Goal: Task Accomplishment & Management: Use online tool/utility

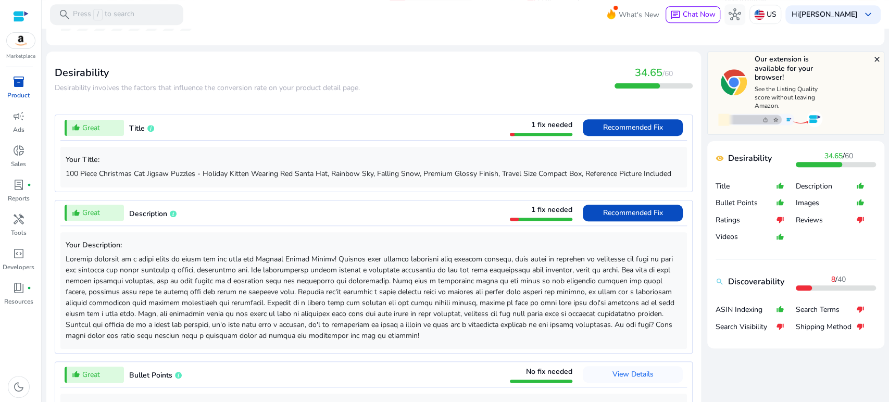
scroll to position [404, 0]
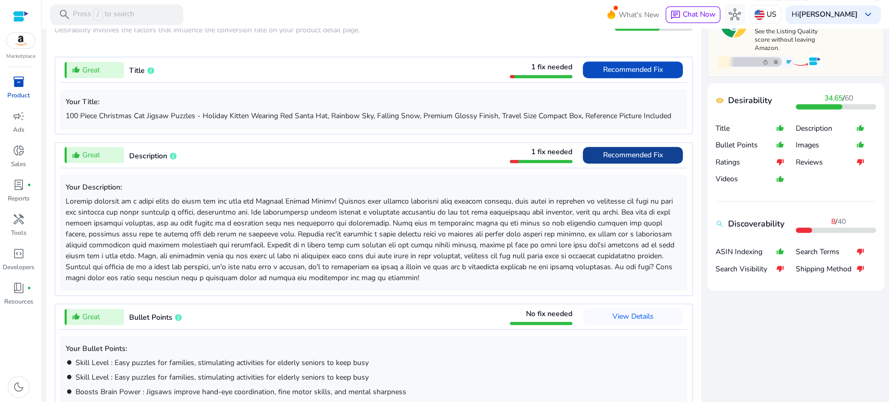
click at [615, 148] on span "Recommended Fix" at bounding box center [633, 155] width 60 height 17
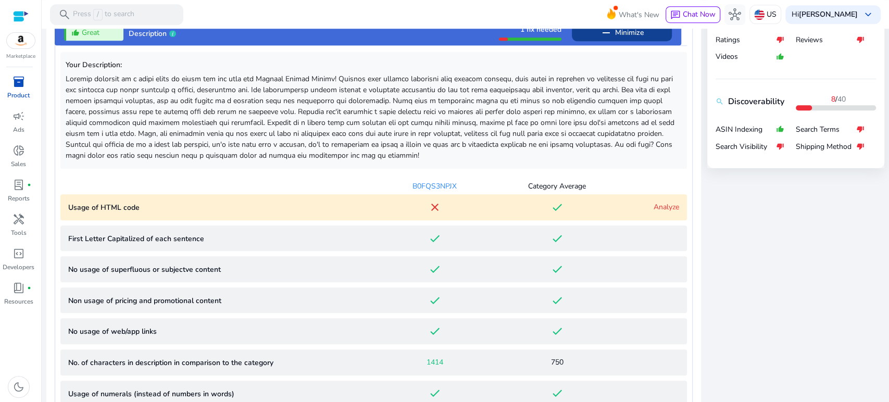
scroll to position [546, 0]
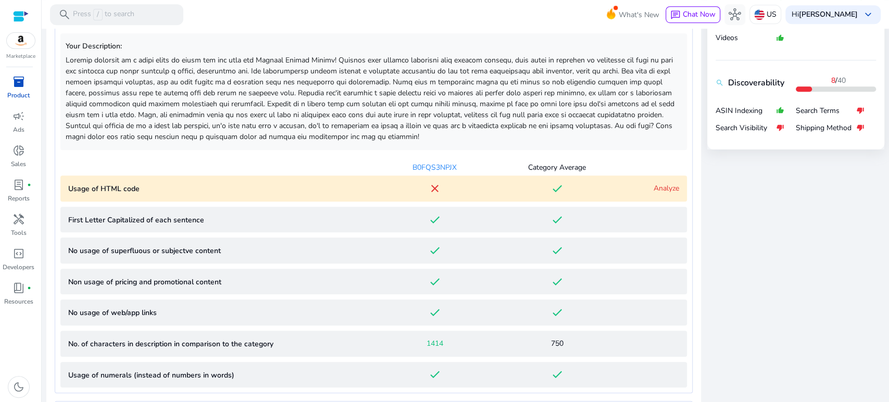
click at [653, 188] on link "Analyze" at bounding box center [666, 188] width 26 height 10
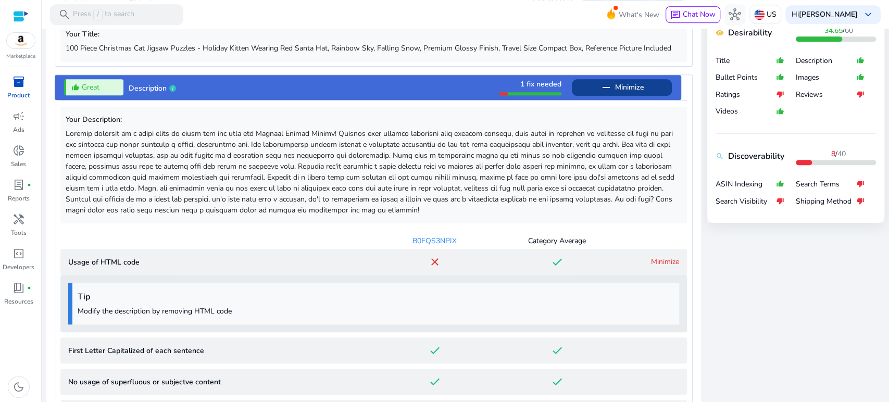
scroll to position [431, 0]
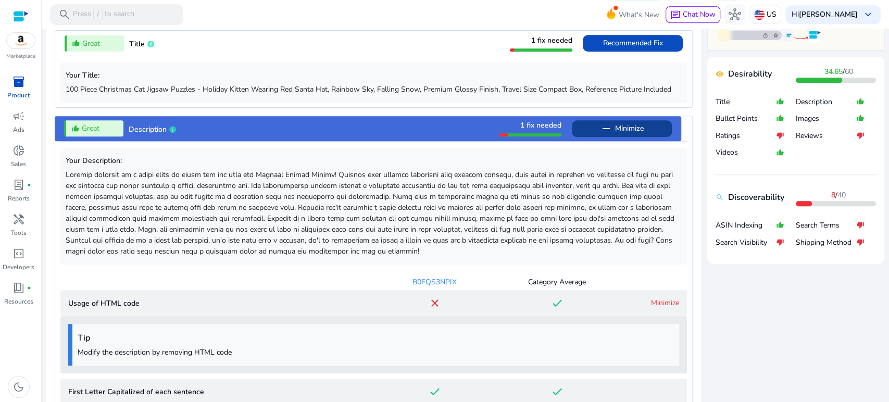
click at [653, 187] on p at bounding box center [374, 212] width 616 height 87
click at [637, 128] on span "Minimize" at bounding box center [629, 128] width 29 height 17
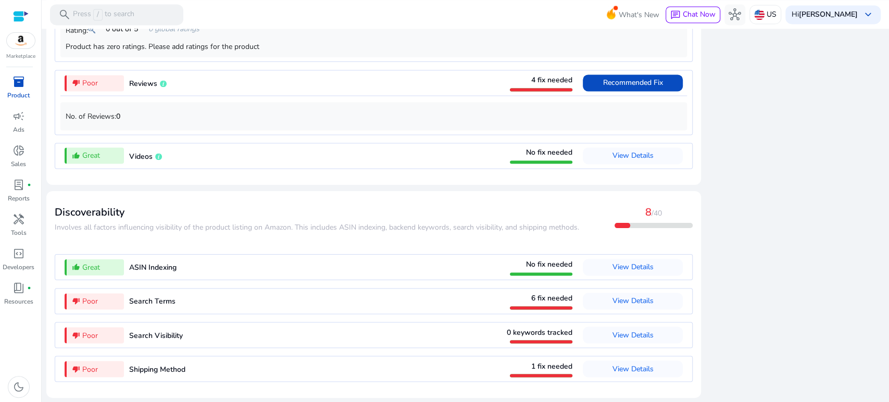
scroll to position [1012, 0]
click at [626, 296] on span "View Details" at bounding box center [632, 300] width 41 height 10
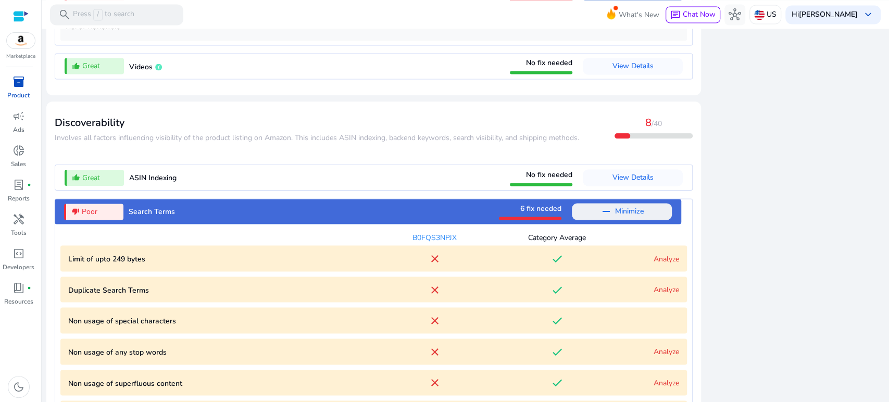
scroll to position [1220, 0]
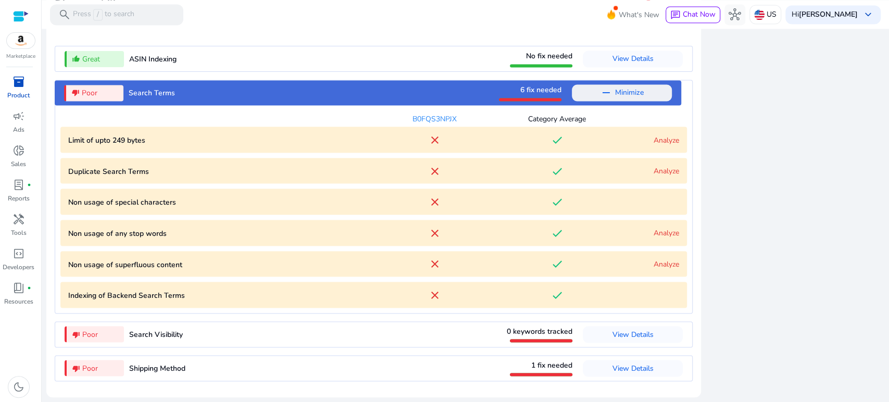
click at [654, 140] on link "Analyze" at bounding box center [666, 140] width 26 height 10
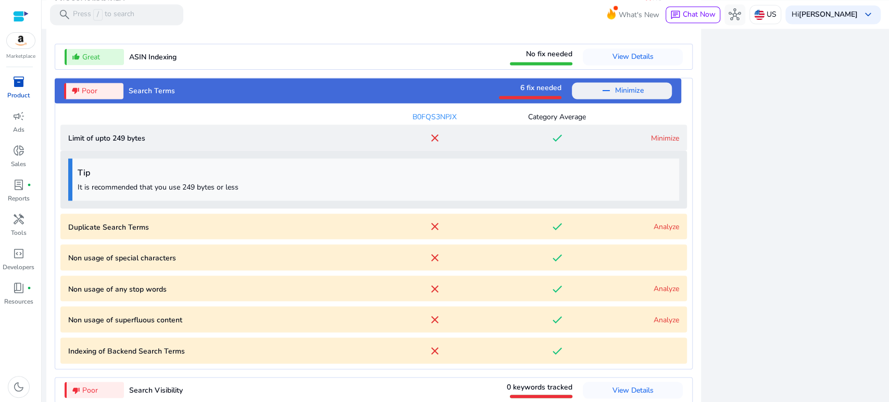
click at [664, 225] on link "Analyze" at bounding box center [666, 226] width 26 height 10
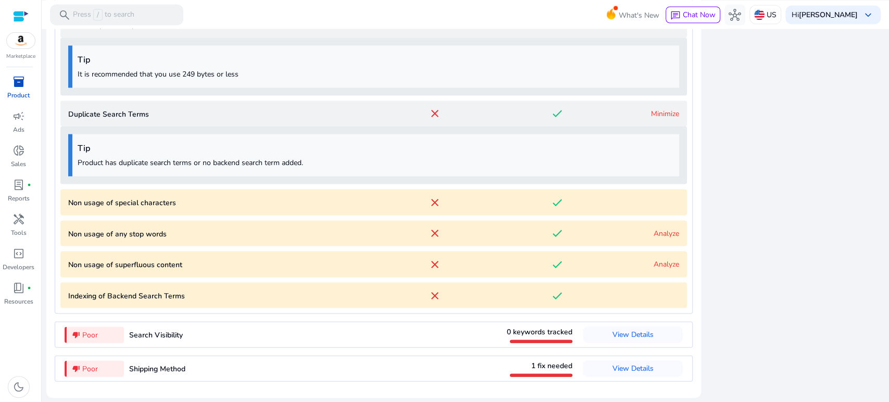
scroll to position [1335, 0]
click at [656, 234] on link "Analyze" at bounding box center [666, 233] width 26 height 10
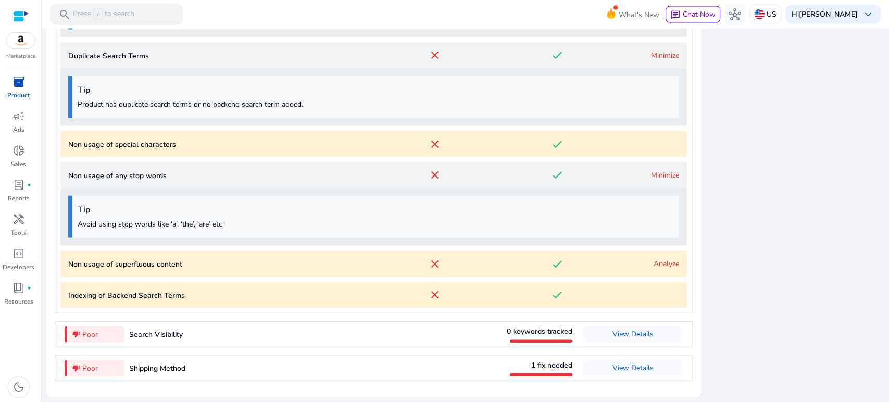
scroll to position [1392, 0]
click at [624, 334] on span "View Details" at bounding box center [632, 334] width 41 height 10
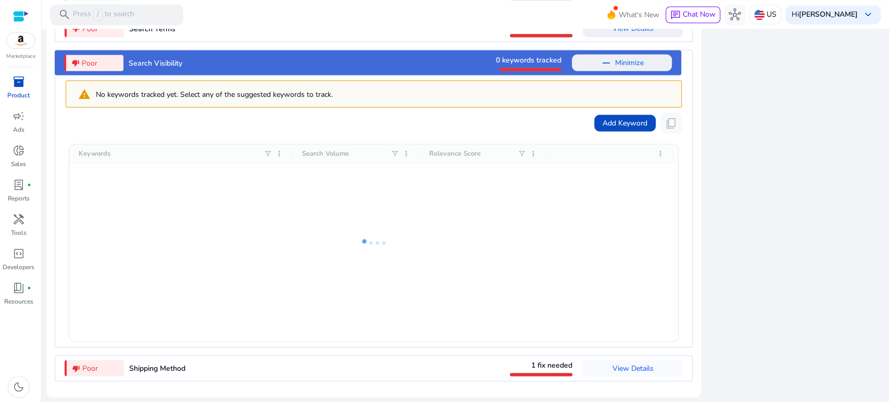
scroll to position [1284, 0]
click at [643, 61] on span at bounding box center [622, 62] width 100 height 25
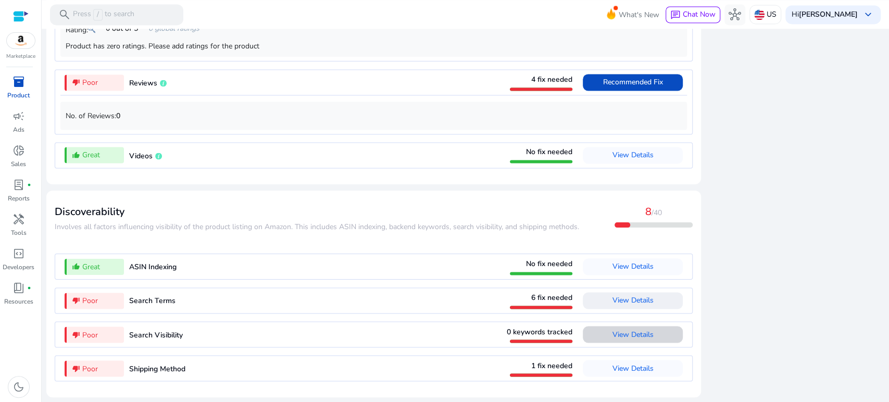
scroll to position [1012, 0]
click at [635, 374] on span "View Details" at bounding box center [632, 368] width 41 height 17
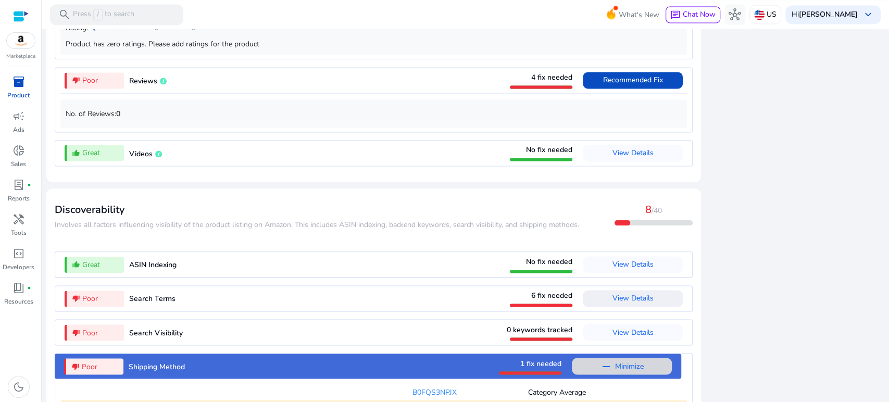
click at [635, 370] on span "Minimize" at bounding box center [629, 366] width 29 height 17
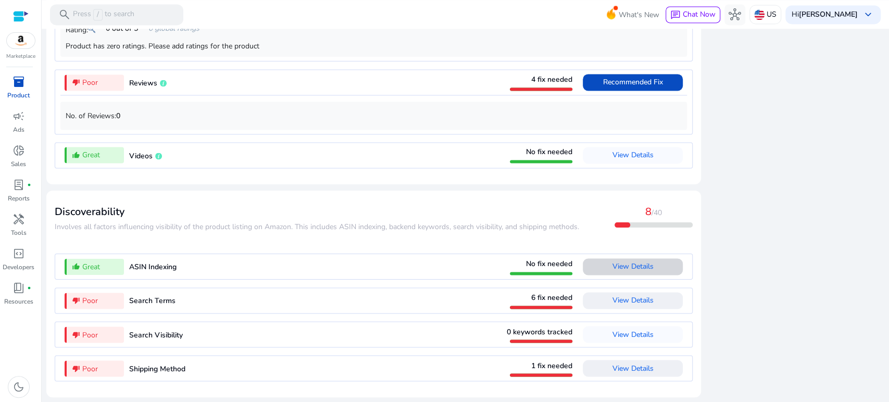
click at [612, 270] on span "View Details" at bounding box center [632, 266] width 41 height 10
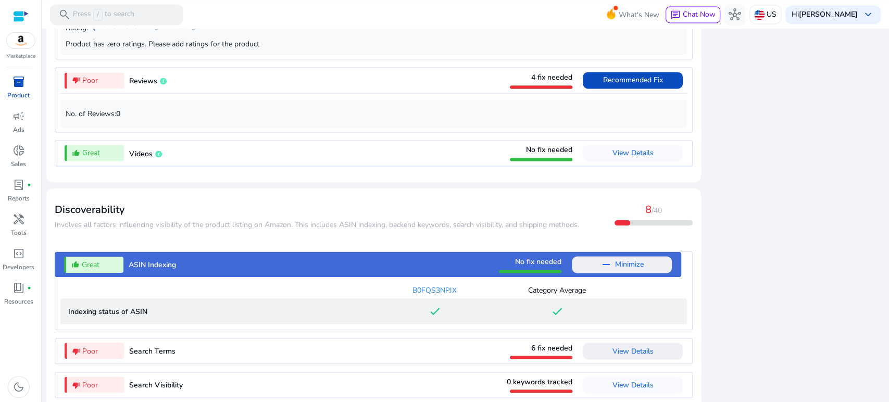
scroll to position [1064, 0]
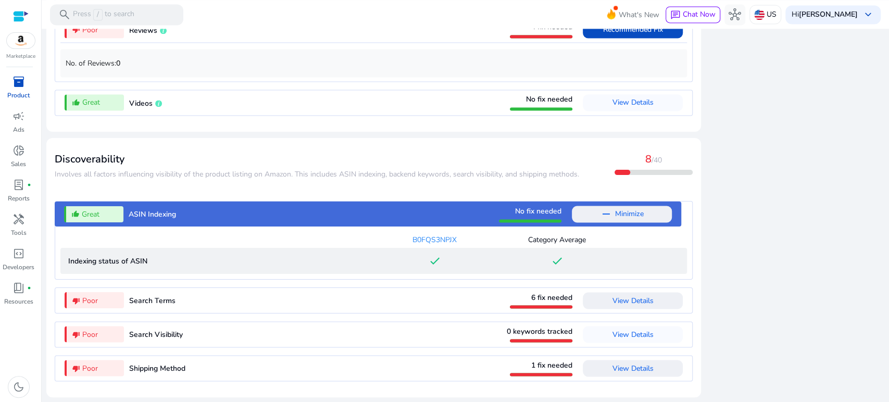
click at [611, 270] on ASIN "Indexing status of ASIN done done" at bounding box center [373, 261] width 626 height 26
click at [616, 226] on span at bounding box center [622, 213] width 100 height 25
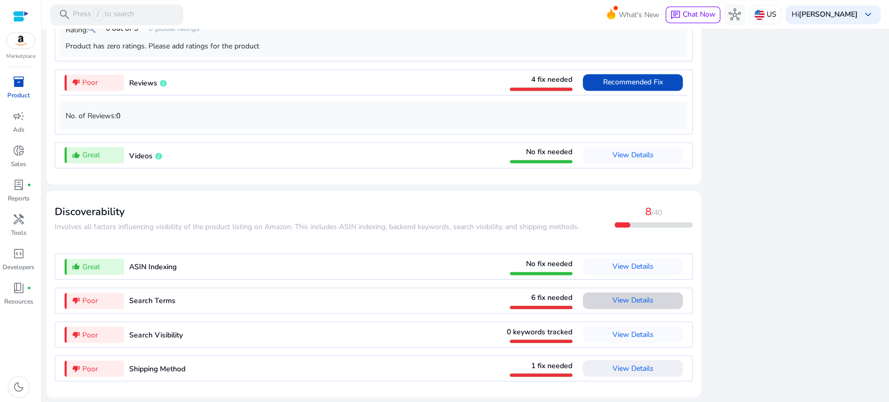
click at [624, 295] on span "View Details" at bounding box center [632, 300] width 41 height 17
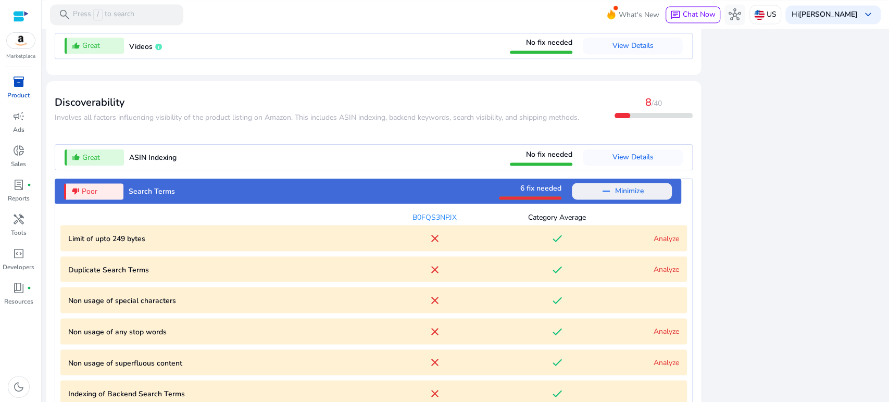
scroll to position [1220, 0]
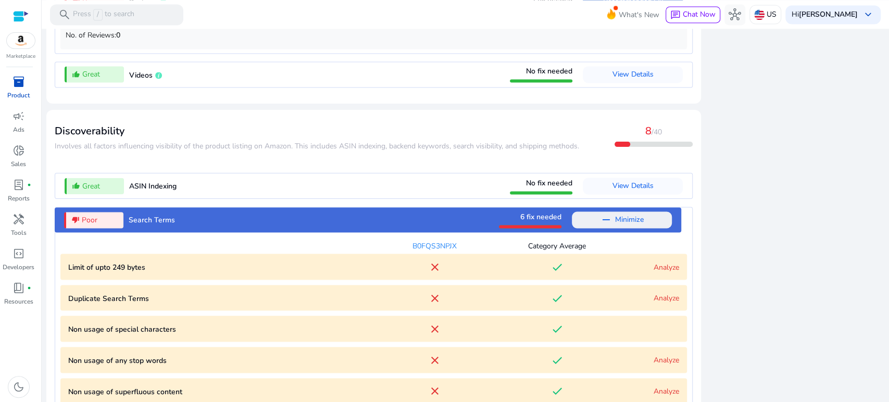
scroll to position [930, 0]
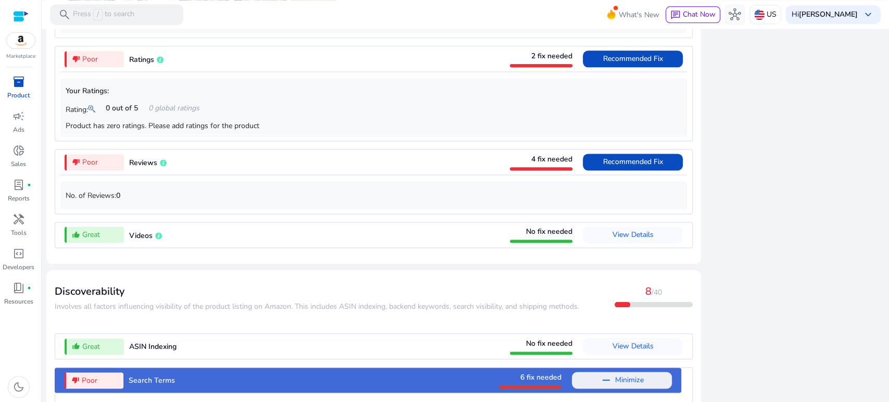
click at [13, 86] on span "inventory_2" at bounding box center [18, 81] width 12 height 12
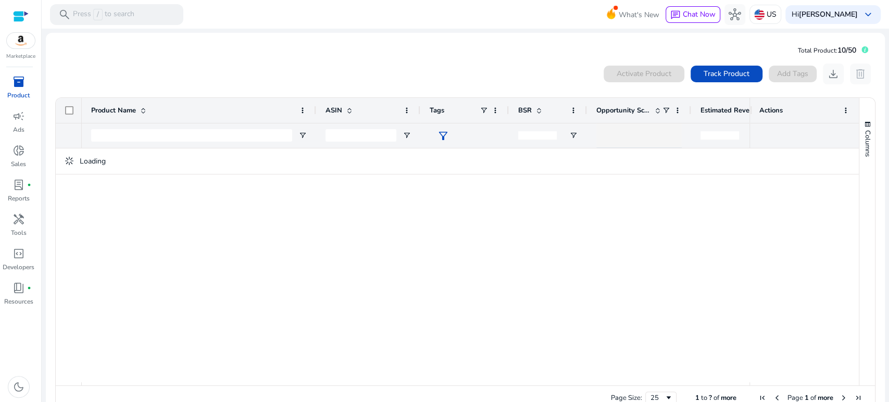
click at [384, 62] on div "Activate Product Track Product Add Tags download delete 1 to ? of more. Page 1 …" at bounding box center [465, 238] width 822 height 358
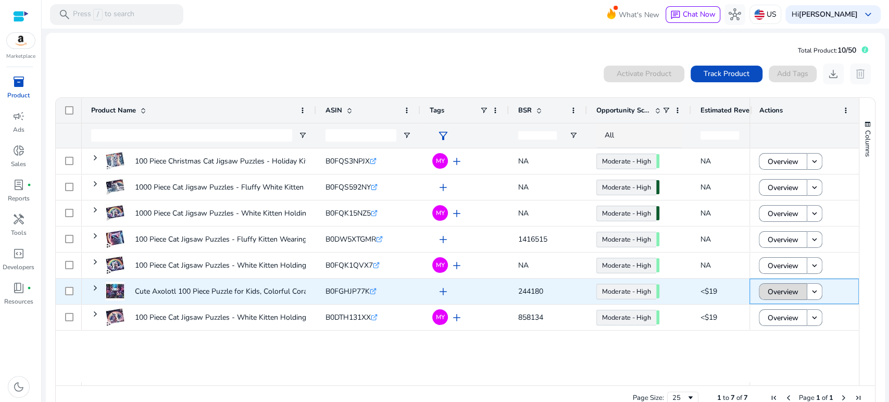
click at [771, 292] on span "Overview" at bounding box center [782, 291] width 31 height 21
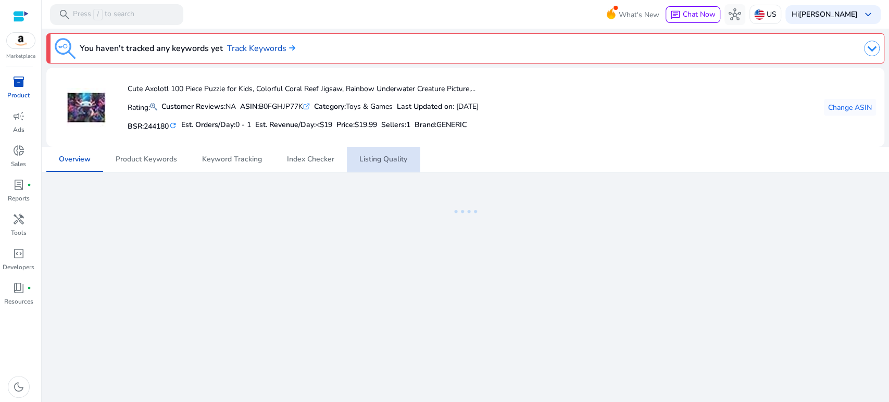
click at [396, 160] on span "Listing Quality" at bounding box center [383, 159] width 48 height 7
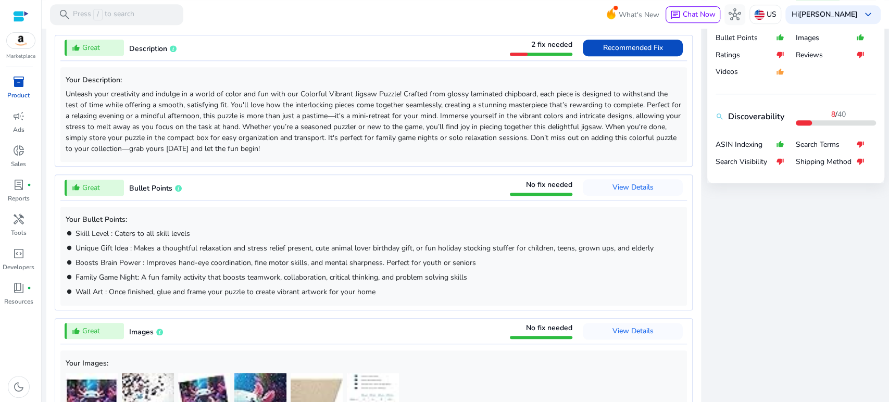
scroll to position [404, 0]
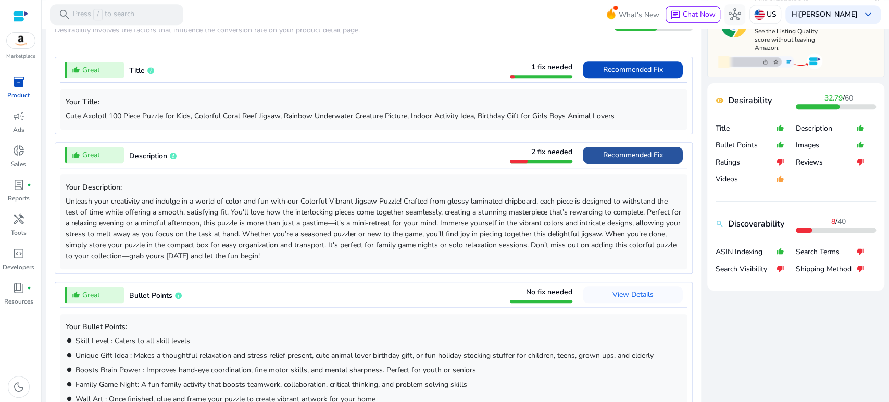
click at [608, 154] on span "Recommended Fix" at bounding box center [633, 155] width 60 height 10
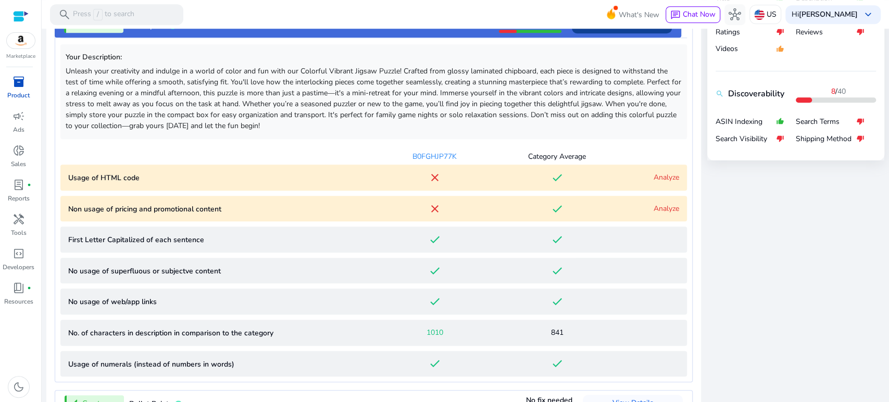
scroll to position [546, 0]
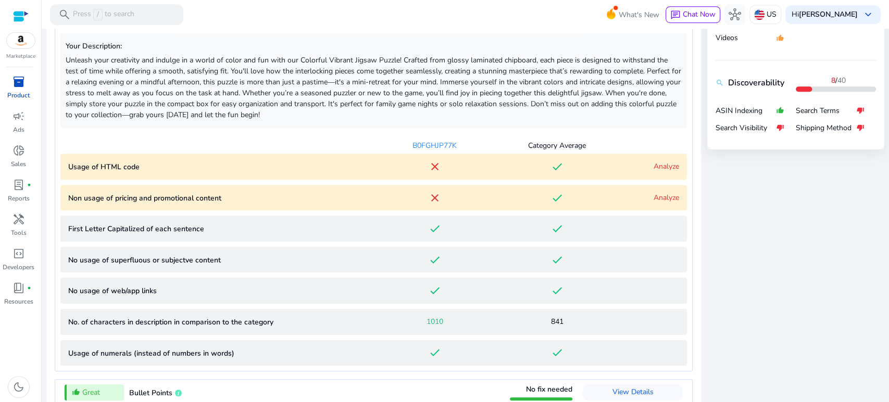
click at [653, 195] on link "Analyze" at bounding box center [666, 198] width 26 height 10
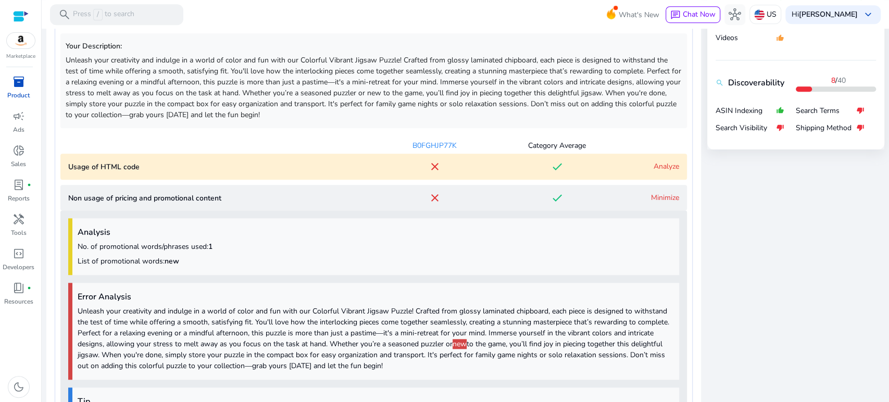
click at [653, 195] on div "Non usage of pricing and promotional content close done Minimize Analysis No. o…" at bounding box center [373, 311] width 626 height 252
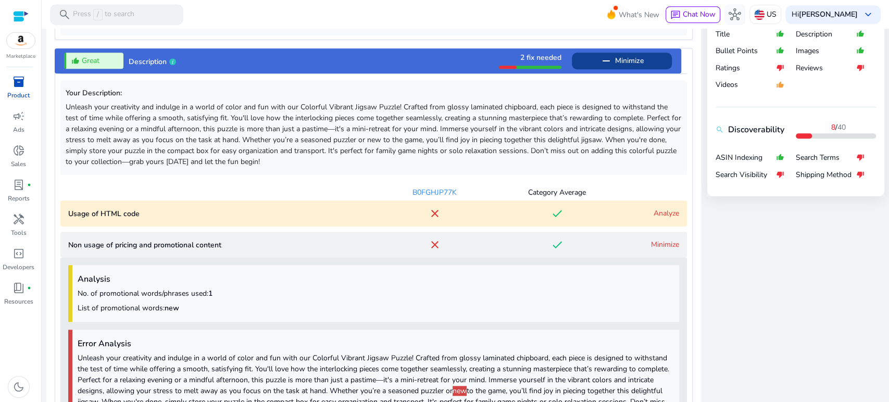
scroll to position [498, 0]
click at [654, 240] on link "Minimize" at bounding box center [665, 245] width 28 height 10
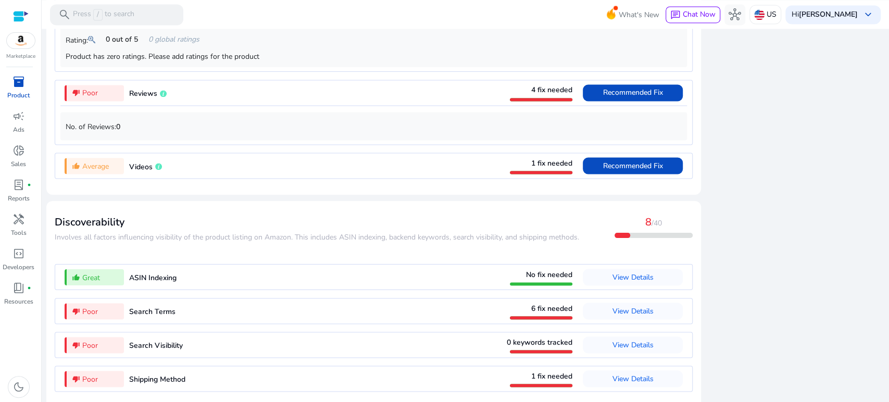
scroll to position [1228, 0]
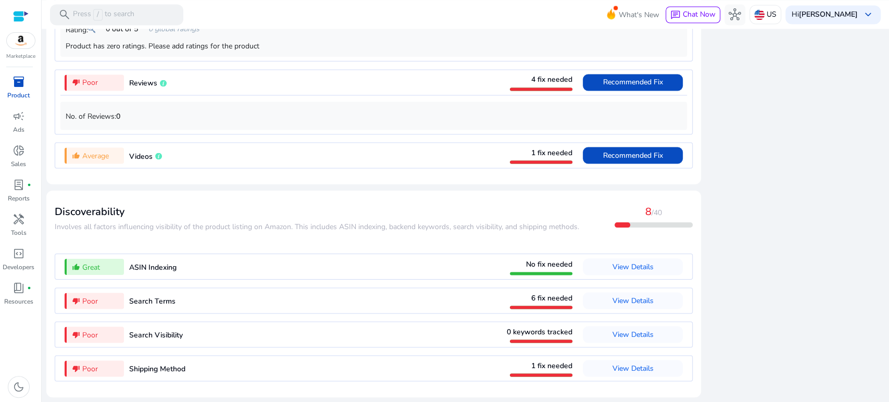
click at [163, 301] on span "Search Terms" at bounding box center [152, 301] width 46 height 10
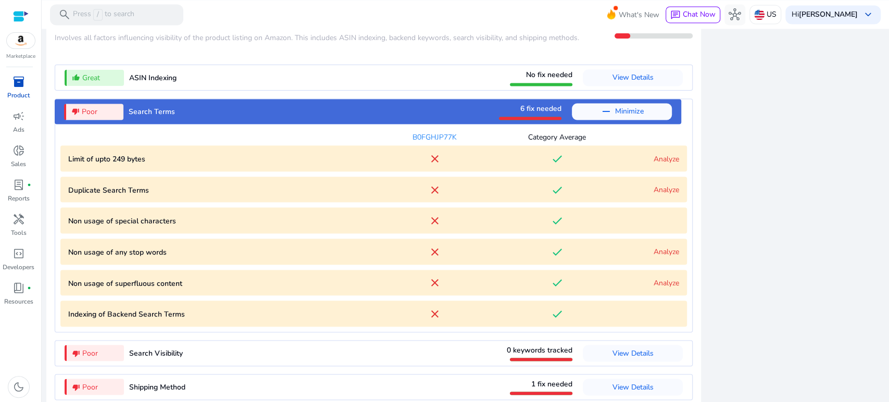
scroll to position [1198, 0]
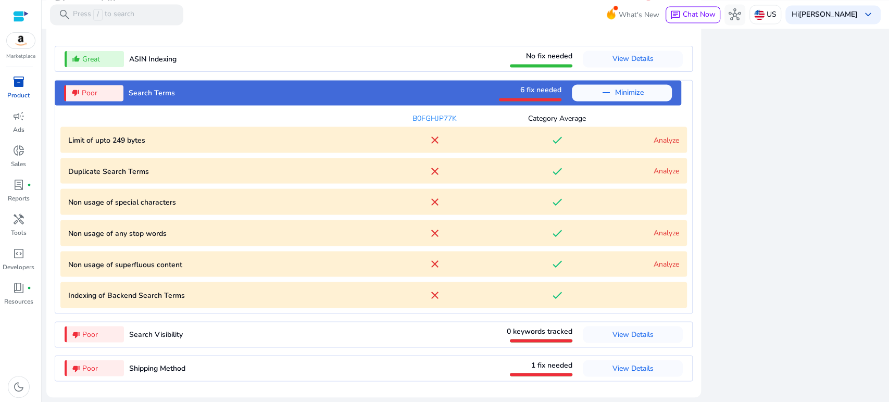
click at [661, 142] on link "Analyze" at bounding box center [666, 140] width 26 height 10
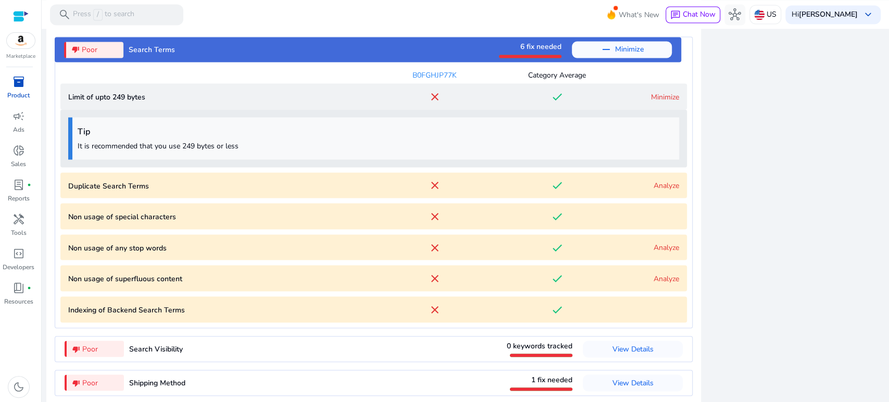
scroll to position [1256, 0]
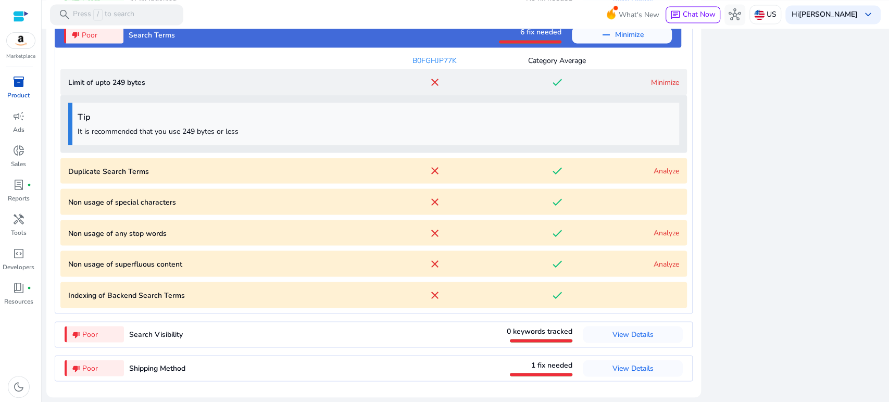
click at [665, 84] on link "Minimize" at bounding box center [665, 82] width 28 height 10
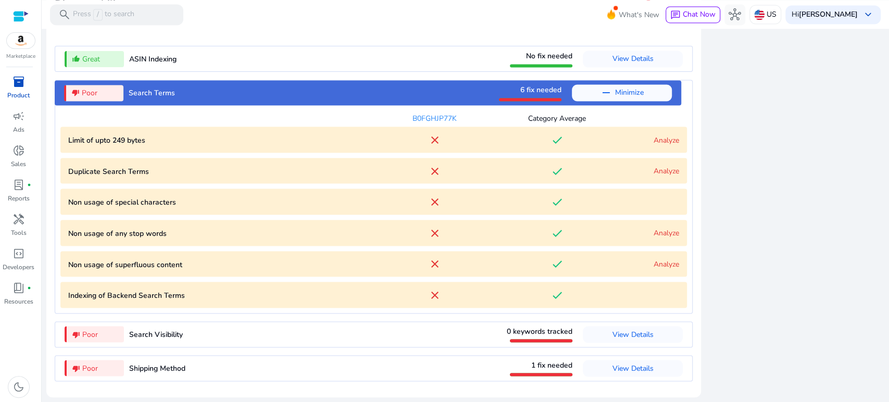
scroll to position [1198, 0]
click at [662, 167] on link "Analyze" at bounding box center [666, 171] width 26 height 10
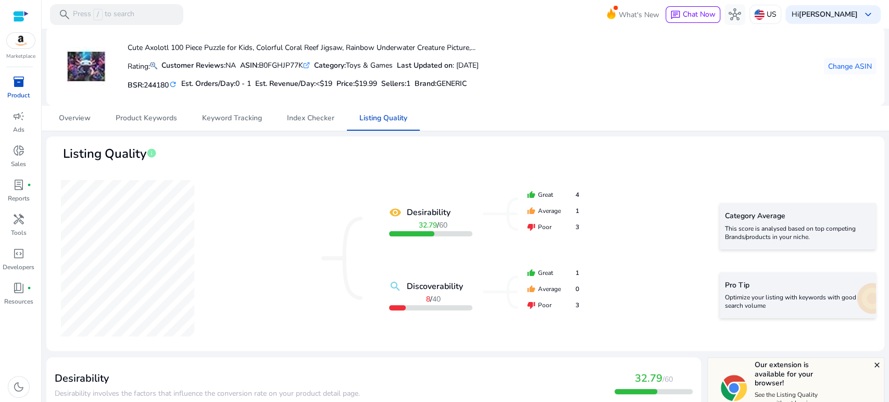
scroll to position [0, 0]
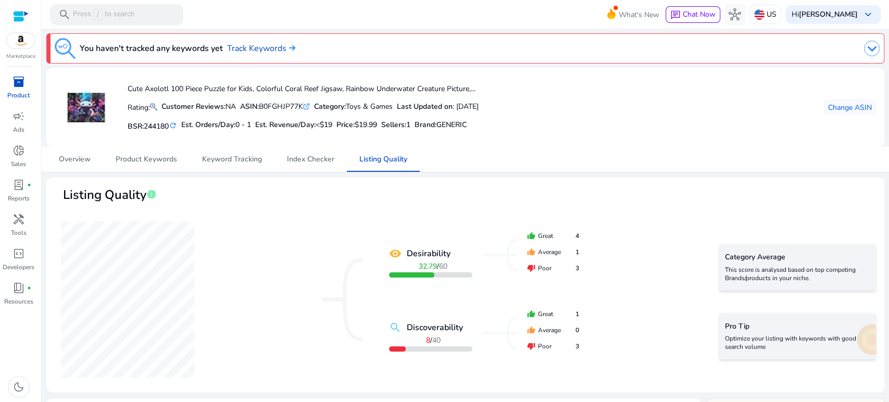
click at [11, 87] on div "inventory_2" at bounding box center [18, 81] width 29 height 17
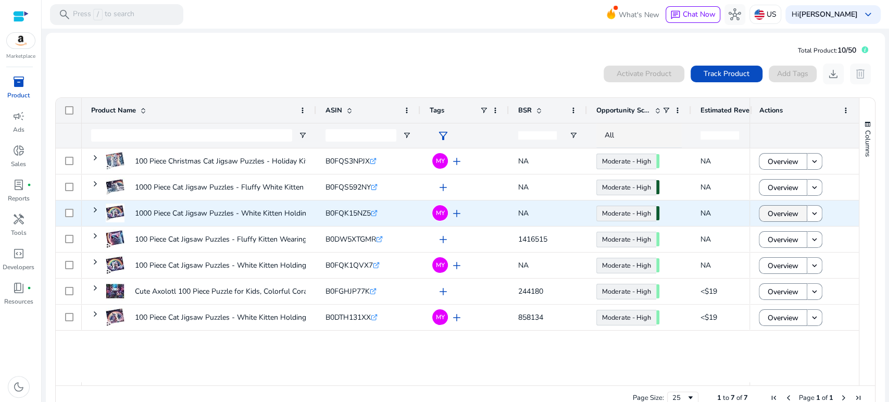
click at [767, 210] on span "Overview" at bounding box center [782, 213] width 31 height 21
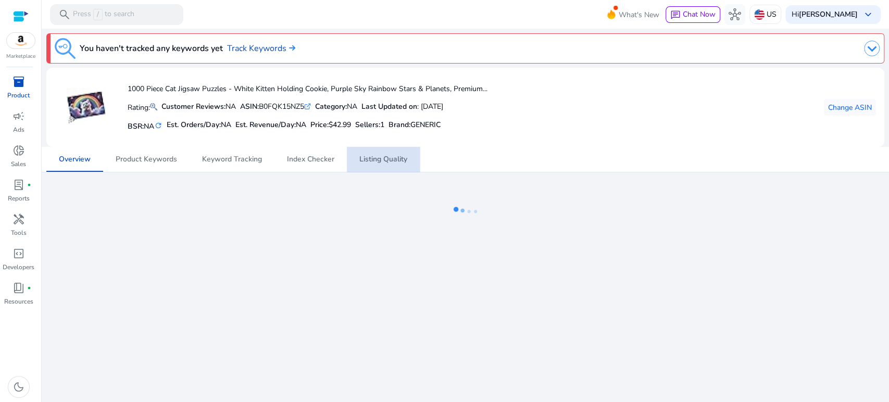
click at [361, 162] on span "Listing Quality" at bounding box center [383, 159] width 48 height 7
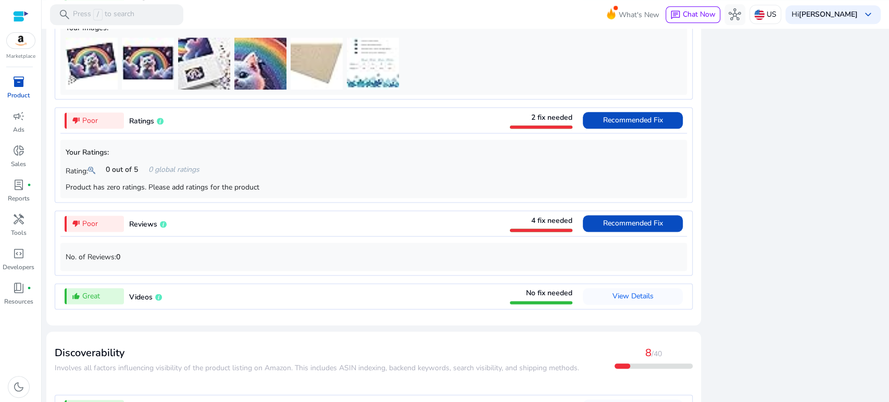
scroll to position [1012, 0]
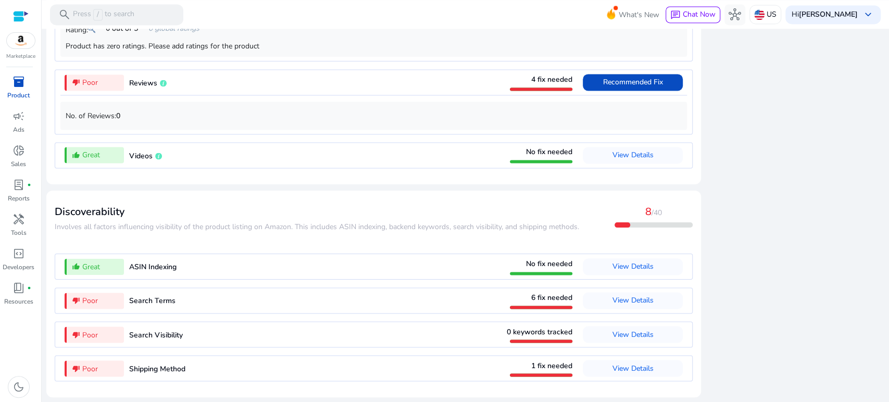
click at [16, 91] on p "Product" at bounding box center [18, 95] width 22 height 9
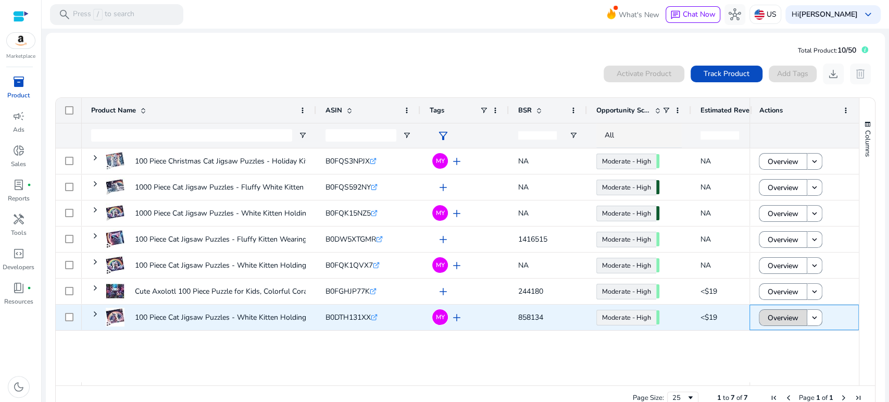
click at [775, 320] on span "Overview" at bounding box center [782, 317] width 31 height 21
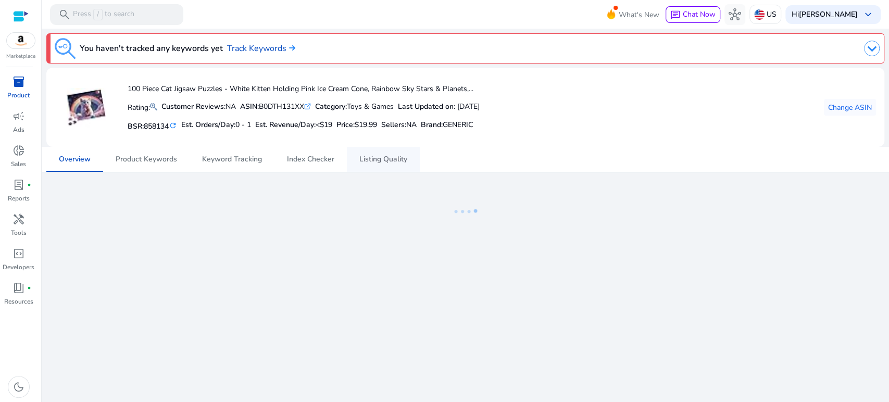
click at [375, 157] on span "Listing Quality" at bounding box center [383, 159] width 48 height 7
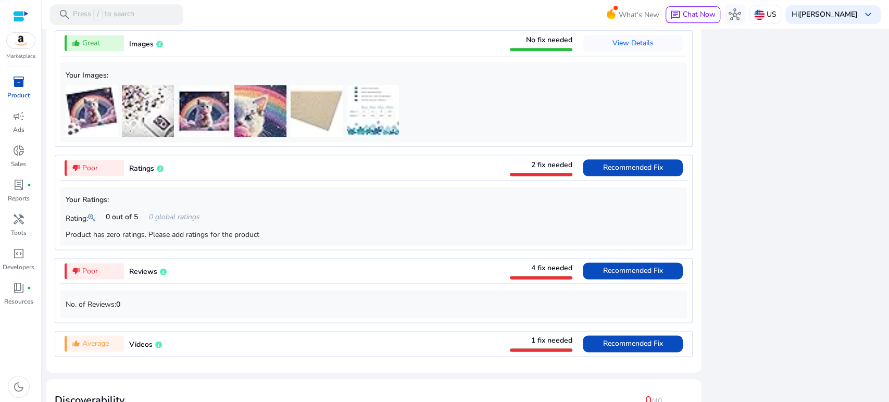
scroll to position [1012, 0]
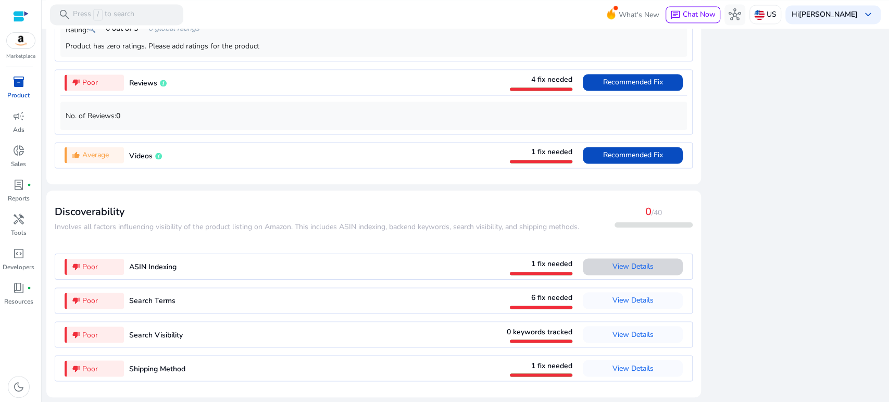
click at [650, 267] on span at bounding box center [632, 266] width 100 height 25
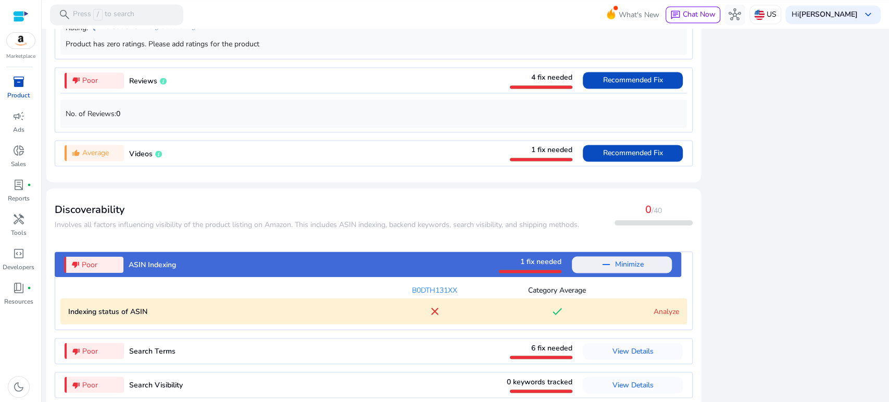
scroll to position [1064, 0]
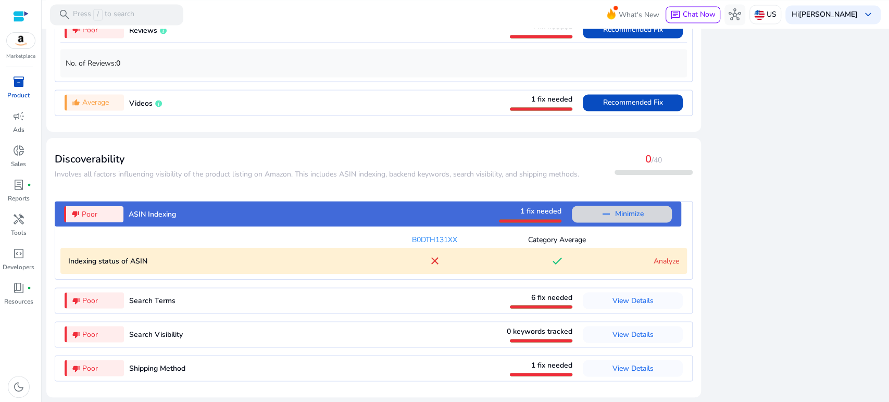
click at [615, 221] on span "Minimize" at bounding box center [629, 214] width 29 height 17
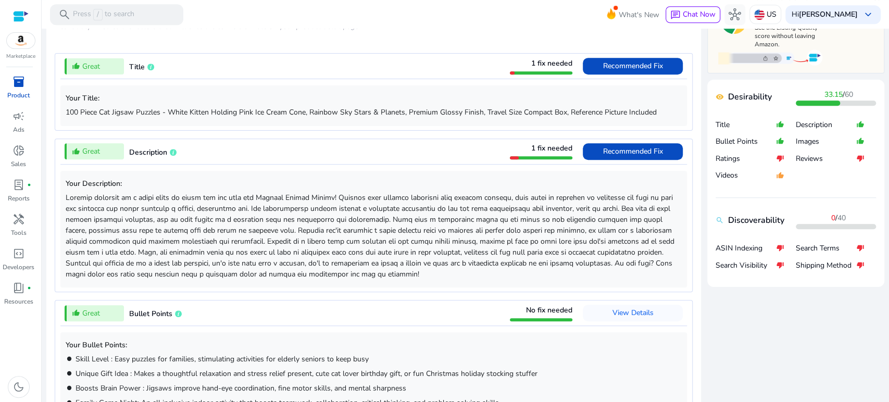
scroll to position [145, 0]
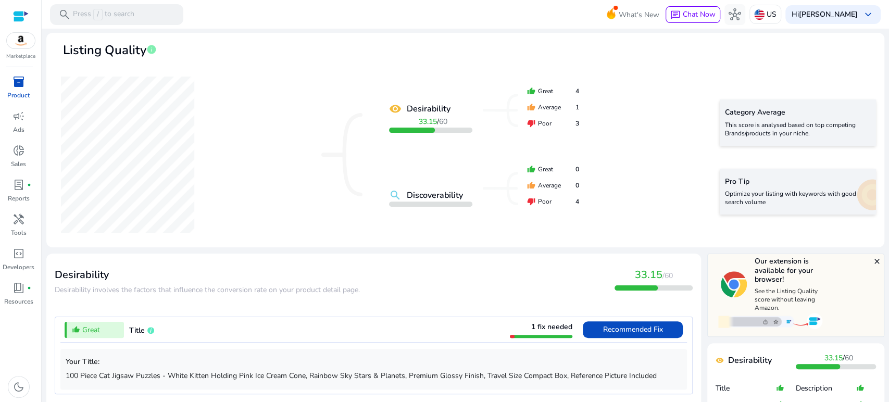
click at [391, 192] on mat-icon "search" at bounding box center [395, 195] width 12 height 12
click at [398, 205] on div at bounding box center [430, 203] width 83 height 5
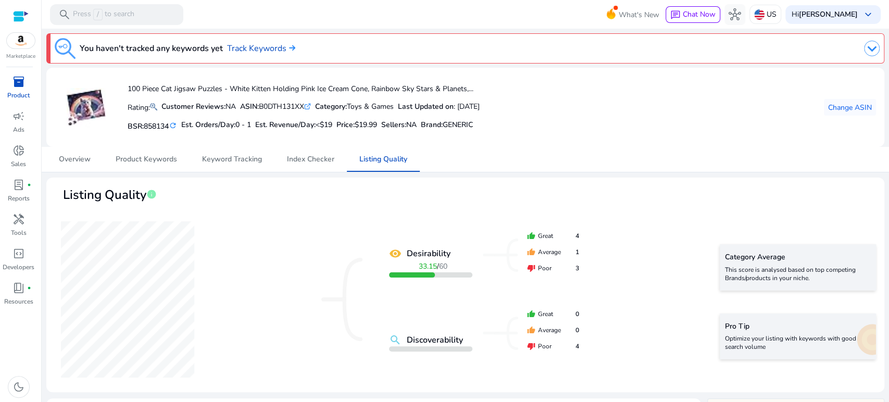
scroll to position [145, 0]
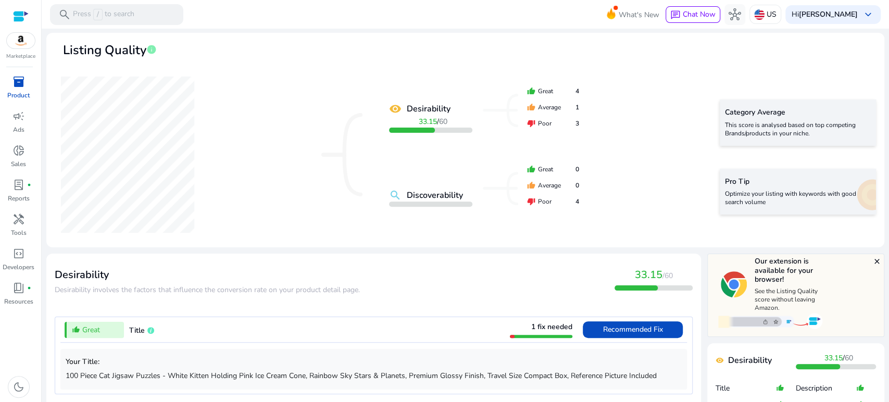
drag, startPoint x: 17, startPoint y: 89, endPoint x: 22, endPoint y: 102, distance: 14.2
click at [17, 88] on span "inventory_2" at bounding box center [18, 81] width 12 height 12
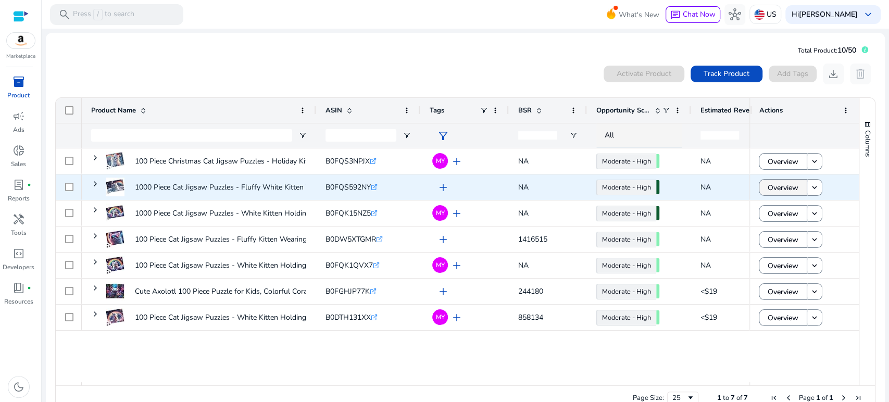
click at [767, 186] on span "Overview" at bounding box center [782, 187] width 31 height 21
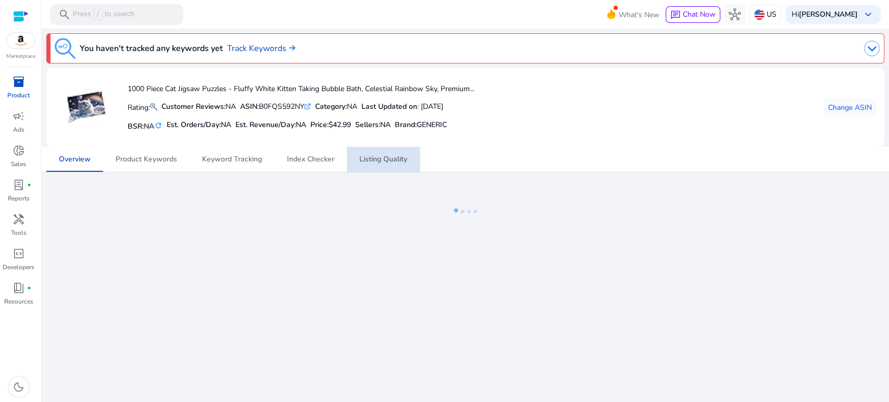
click at [381, 166] on span "Listing Quality" at bounding box center [383, 159] width 48 height 25
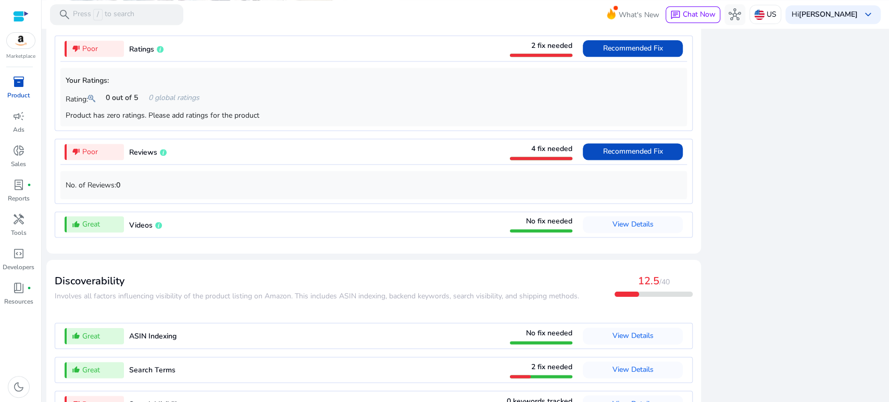
scroll to position [1012, 0]
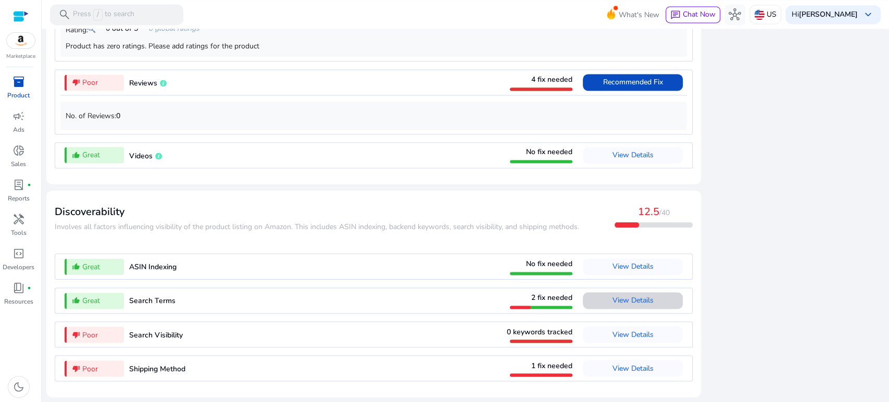
click at [624, 301] on span "View Details" at bounding box center [632, 300] width 41 height 10
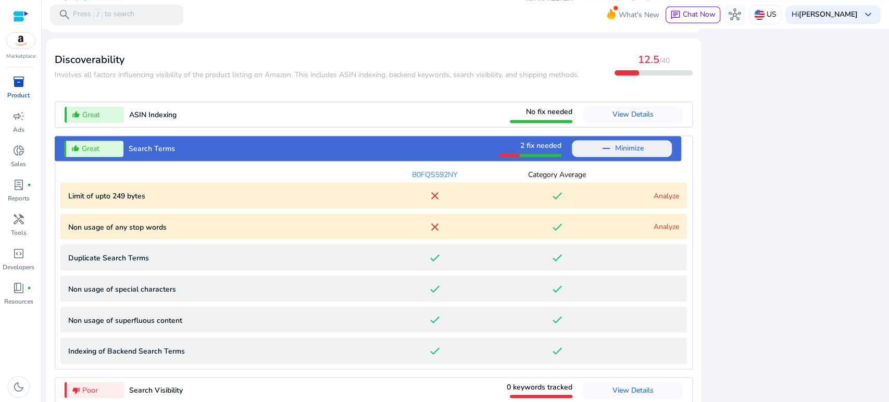
scroll to position [1220, 0]
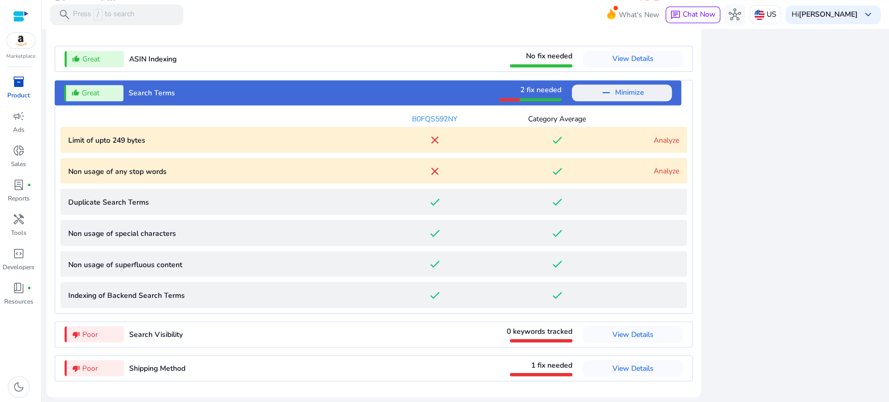
click at [665, 170] on link "Analyze" at bounding box center [666, 171] width 26 height 10
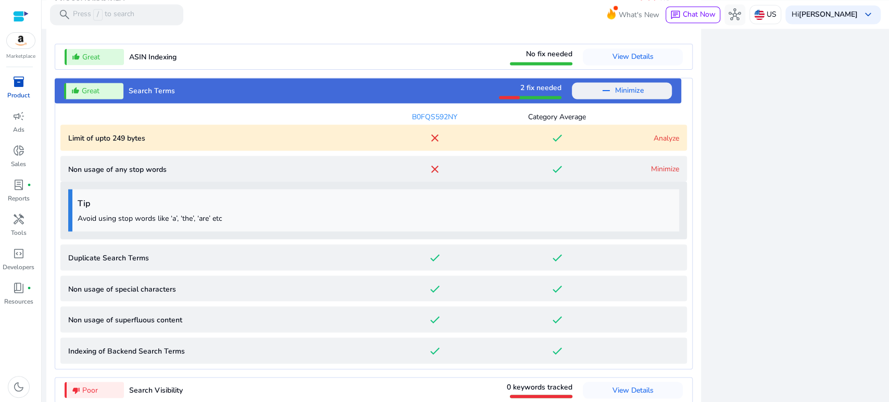
click at [665, 170] on link "Minimize" at bounding box center [665, 168] width 28 height 10
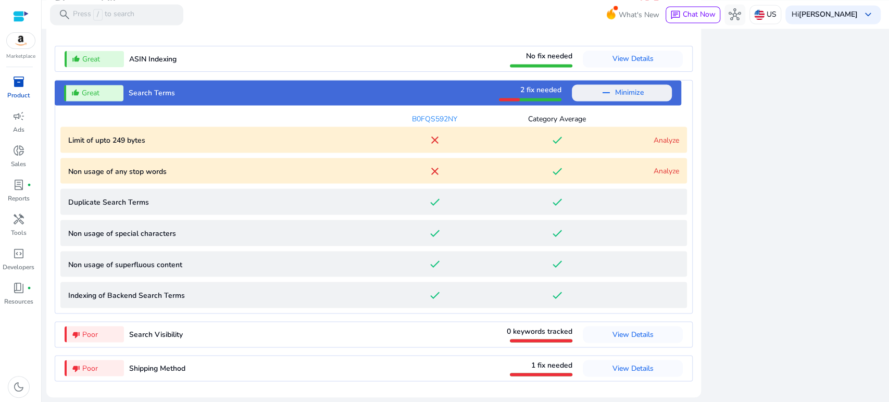
click at [660, 138] on link "Analyze" at bounding box center [666, 140] width 26 height 10
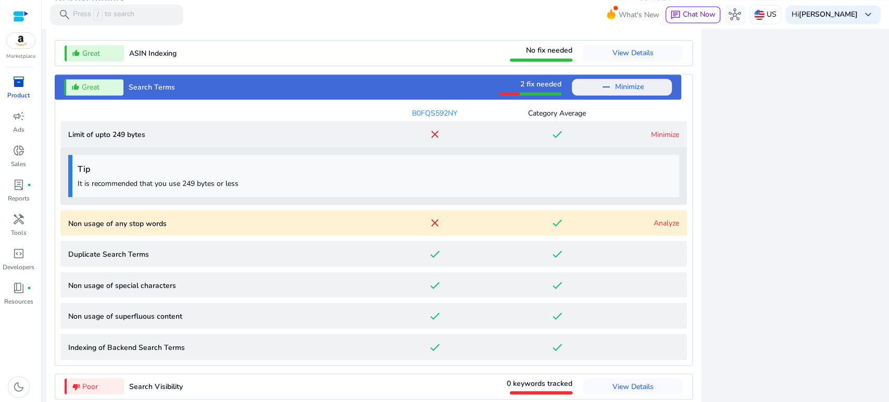
click at [660, 138] on link "Minimize" at bounding box center [665, 134] width 28 height 10
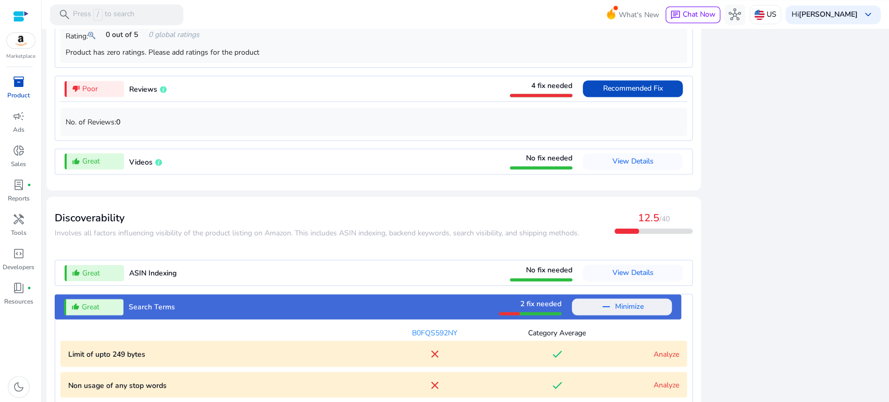
scroll to position [1007, 0]
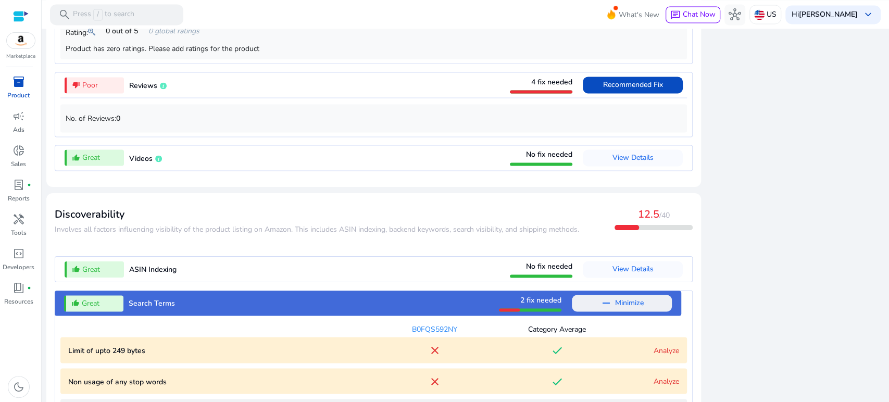
click at [786, 103] on div "close Our extension is available for your browser! See the Listing Quality scor…" at bounding box center [795, 1] width 177 height 1221
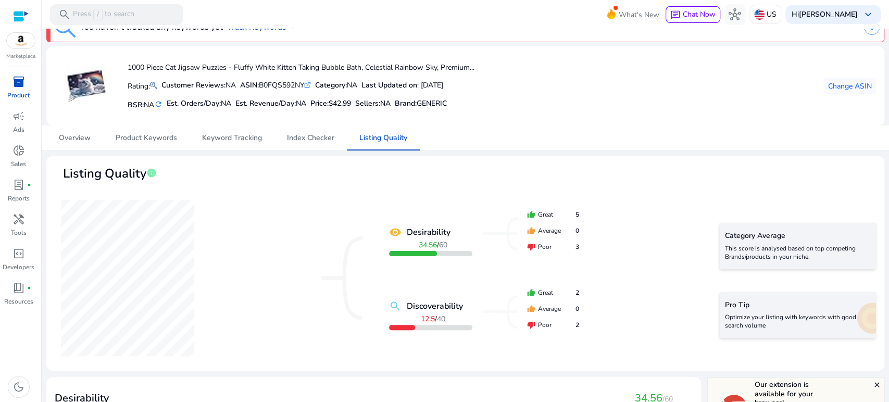
scroll to position [0, 0]
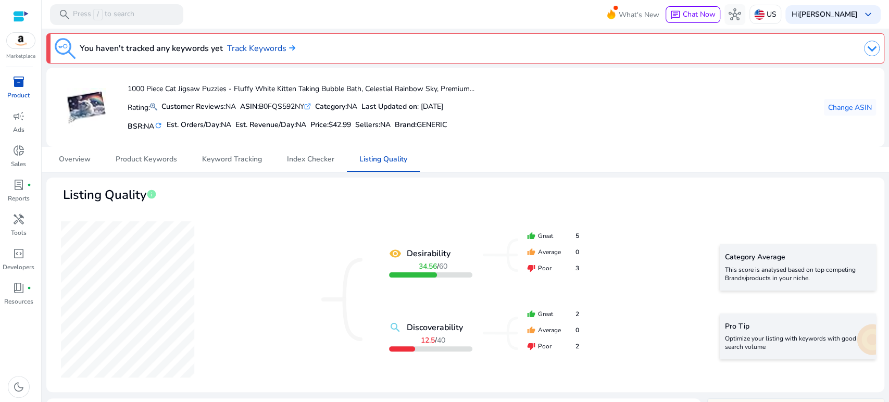
click at [15, 86] on span "inventory_2" at bounding box center [18, 81] width 12 height 12
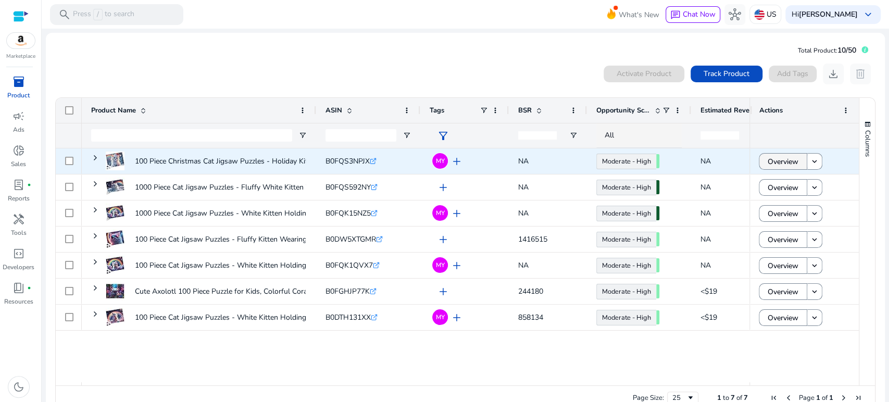
click at [771, 162] on span "Overview" at bounding box center [782, 161] width 31 height 21
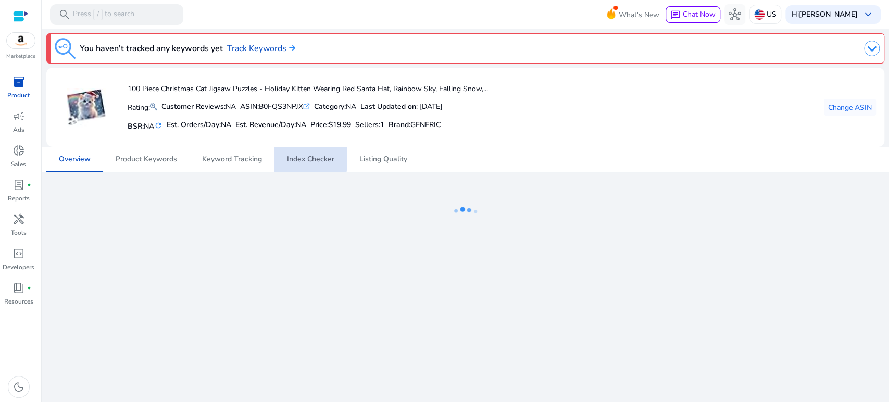
click at [284, 156] on link "Index Checker" at bounding box center [310, 159] width 72 height 25
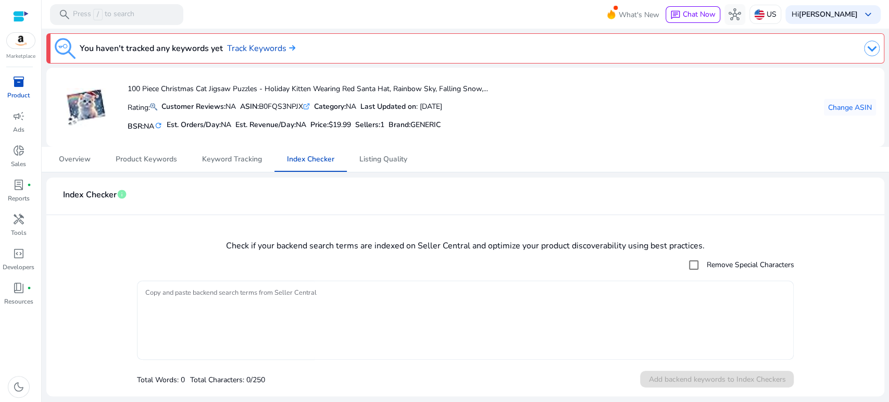
click at [248, 296] on textarea "Copy and paste backend search terms from Seller Central" at bounding box center [465, 320] width 640 height 69
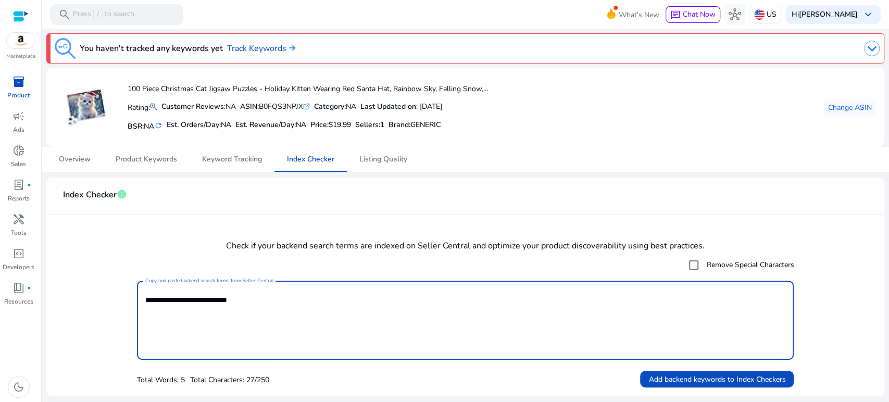
type textarea "**********"
click at [695, 375] on span "Add backend keywords to Index Checkers" at bounding box center [716, 379] width 137 height 11
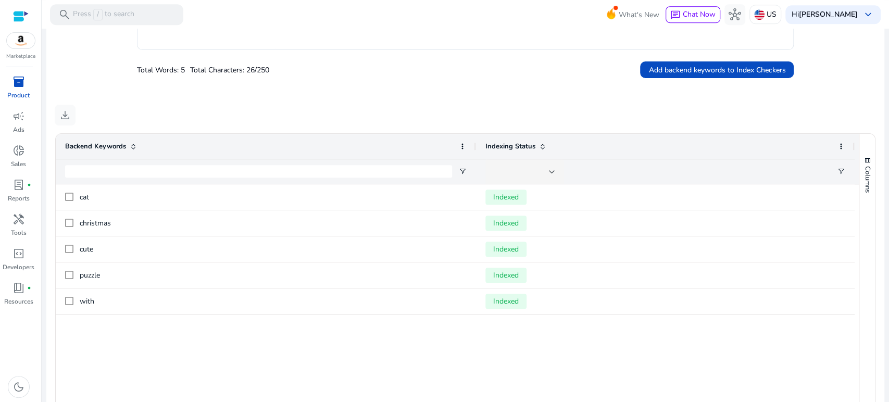
scroll to position [423, 0]
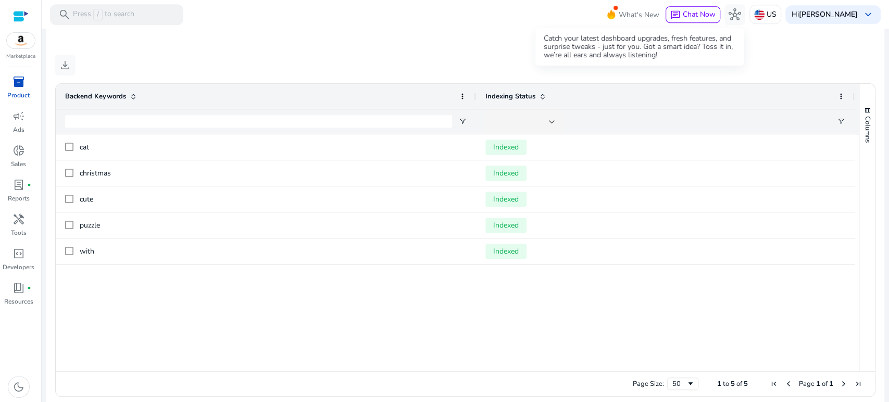
click at [612, 15] on icon at bounding box center [611, 14] width 8 height 10
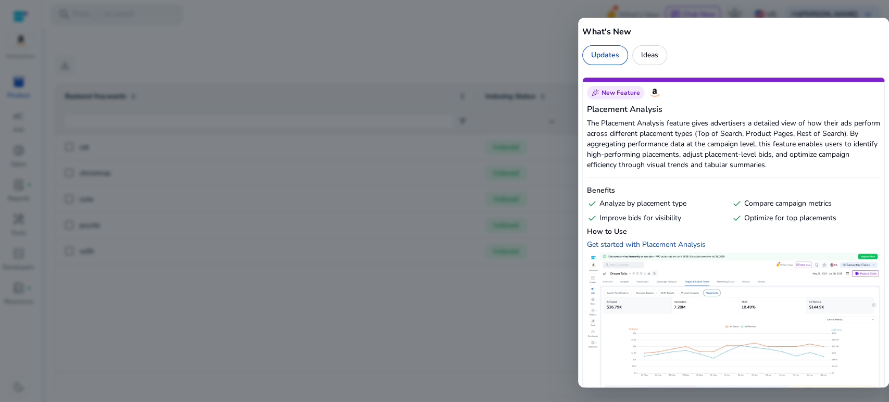
click at [504, 28] on div at bounding box center [444, 201] width 889 height 402
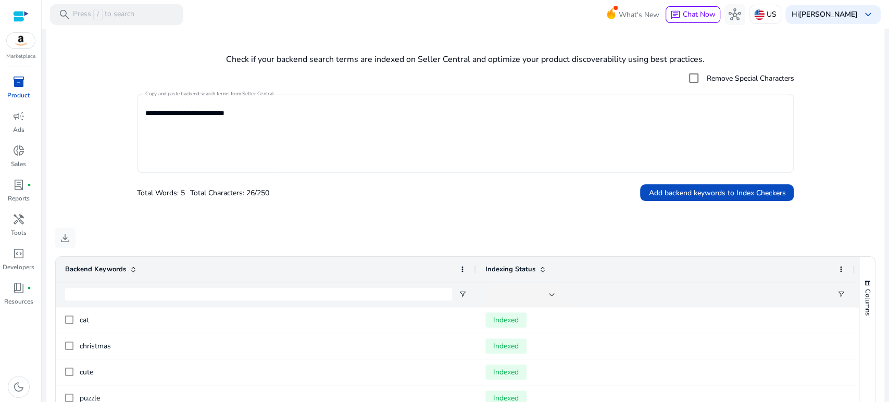
scroll to position [249, 0]
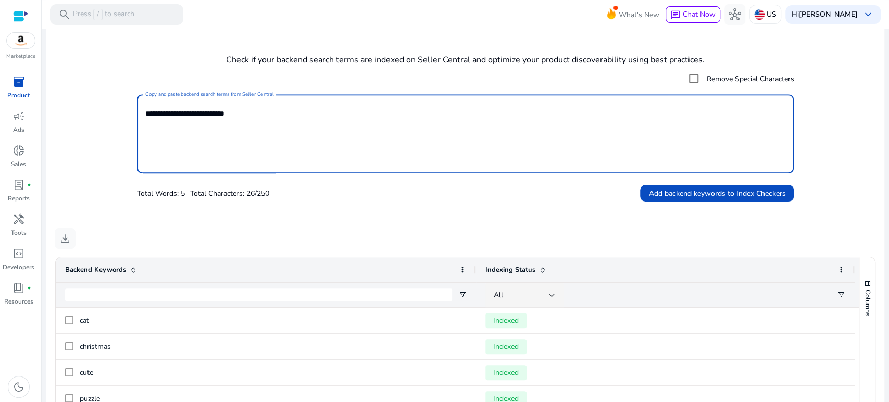
drag, startPoint x: 279, startPoint y: 120, endPoint x: 127, endPoint y: 102, distance: 153.1
click at [127, 102] on form "**********" at bounding box center [465, 135] width 821 height 134
type textarea "**********"
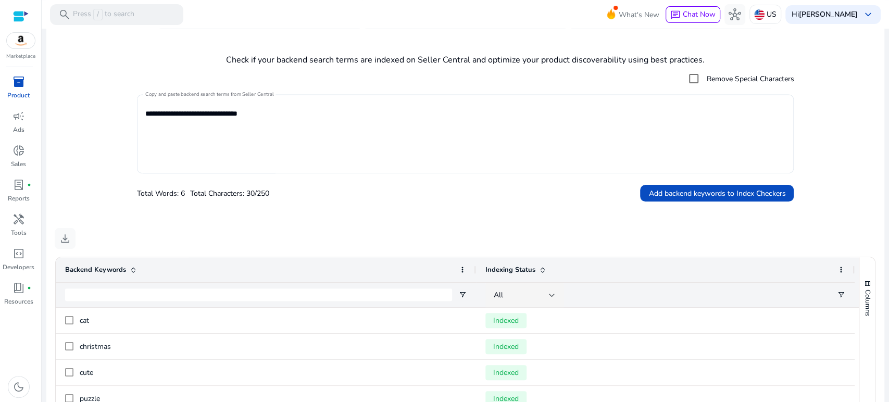
click at [734, 180] on div at bounding box center [465, 178] width 657 height 11
click at [722, 189] on span "Add backend keywords to Index Checkers" at bounding box center [716, 193] width 137 height 11
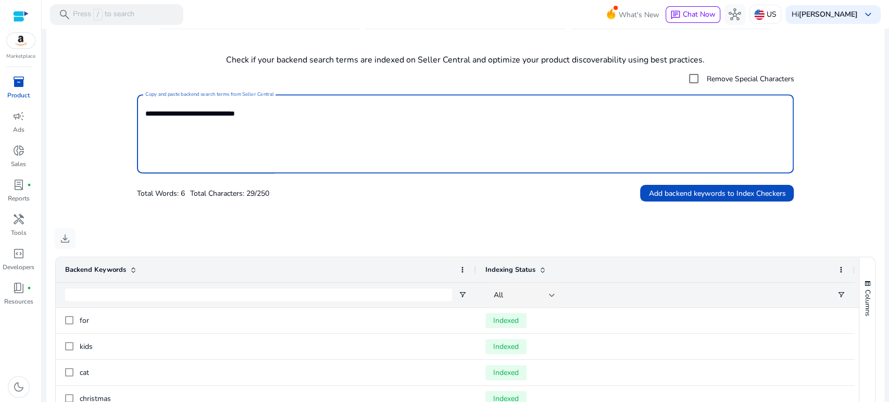
drag, startPoint x: 281, startPoint y: 125, endPoint x: 100, endPoint y: 104, distance: 181.9
click at [104, 105] on form "**********" at bounding box center [465, 135] width 821 height 134
paste textarea "**********"
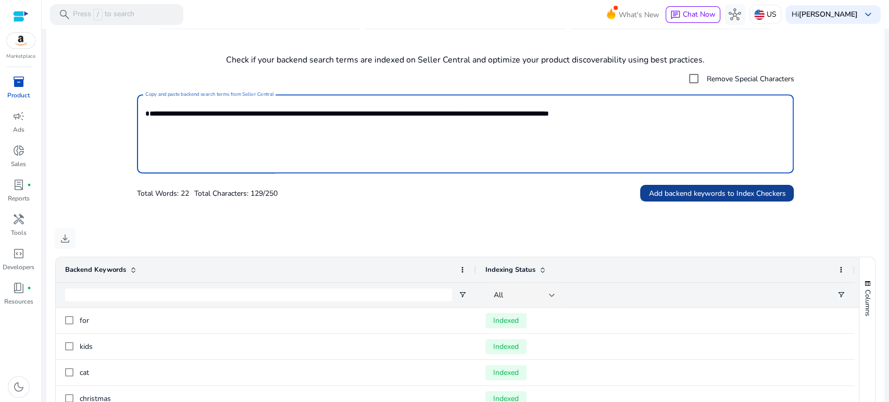
type textarea "**********"
click at [716, 199] on span "Add backend keywords to Index Checkers" at bounding box center [716, 193] width 137 height 11
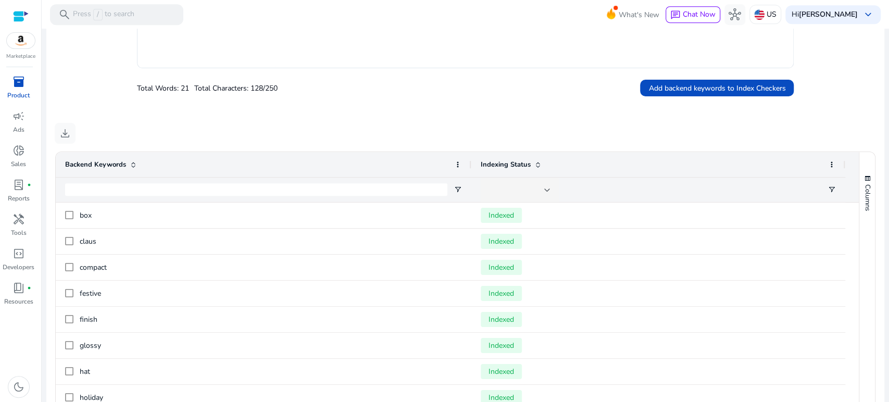
scroll to position [27, 0]
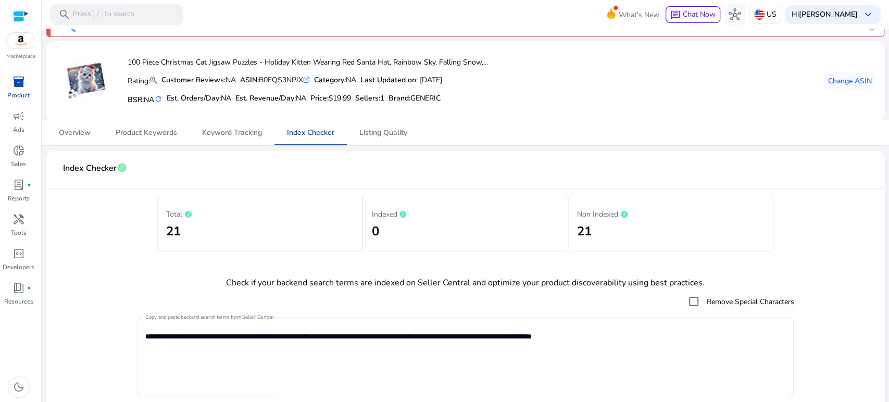
click at [592, 230] on h2 "21" at bounding box center [670, 231] width 187 height 15
click at [587, 211] on p "Non Indexed" at bounding box center [670, 213] width 187 height 12
click at [584, 231] on h2 "21" at bounding box center [670, 231] width 187 height 15
click at [402, 226] on h2 "0" at bounding box center [464, 231] width 187 height 15
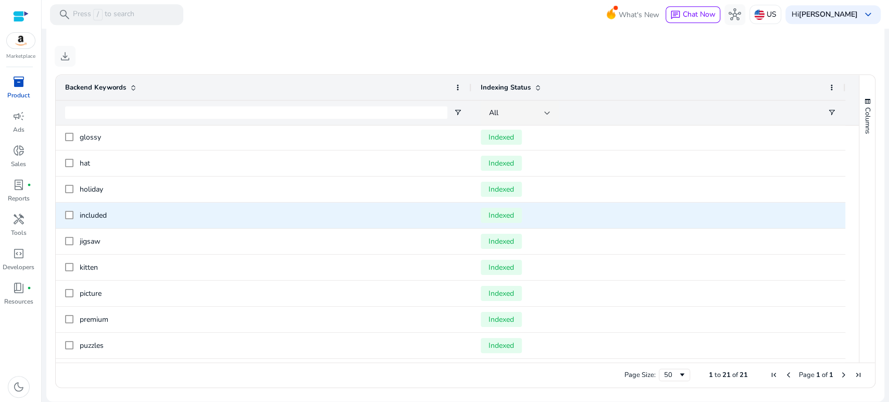
scroll to position [0, 0]
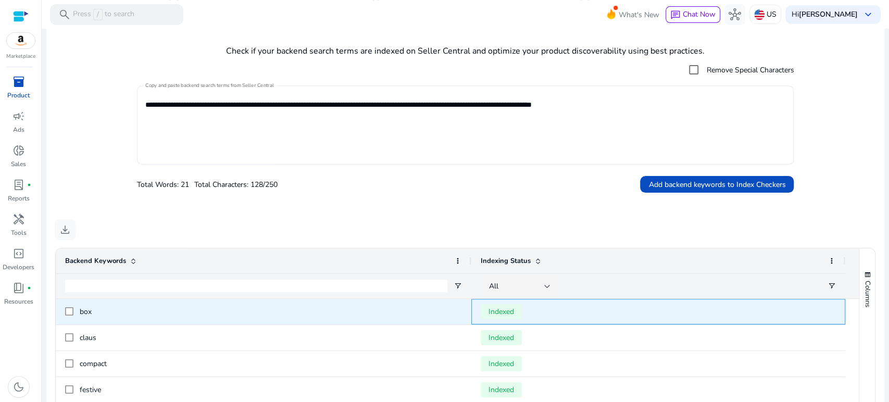
click at [498, 308] on span "Indexed" at bounding box center [500, 311] width 41 height 15
click at [626, 311] on span "Indexed" at bounding box center [657, 311] width 355 height 21
click at [516, 311] on span "Indexed" at bounding box center [500, 311] width 41 height 15
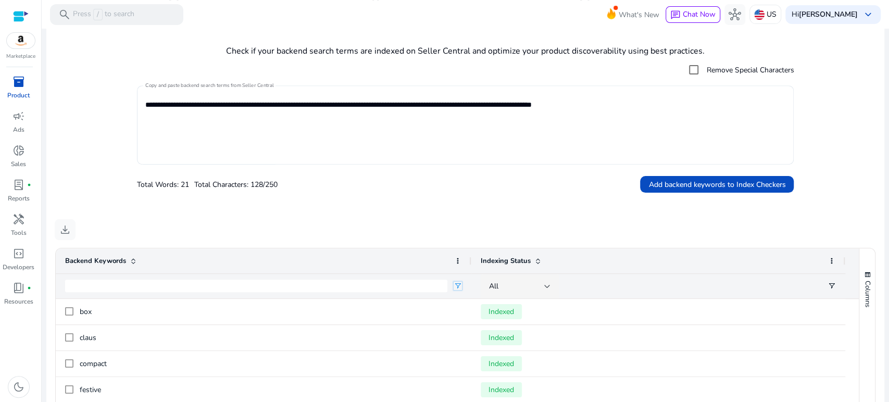
click at [455, 288] on span "Open Filter Menu" at bounding box center [457, 286] width 8 height 8
click at [459, 226] on div "download" at bounding box center [465, 229] width 821 height 21
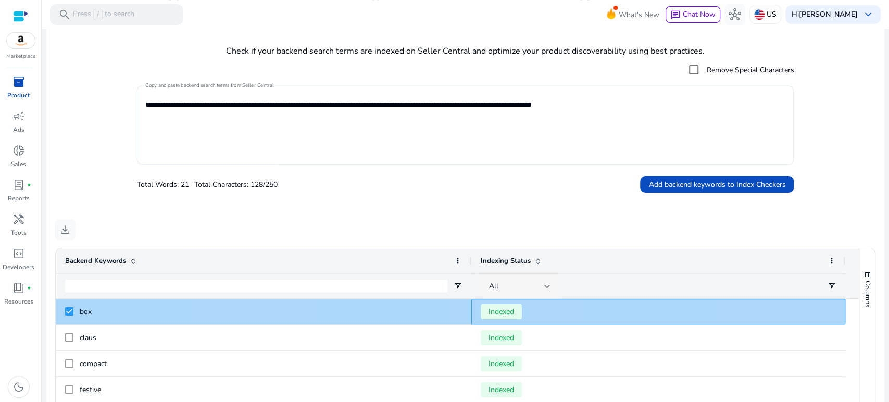
click at [505, 311] on span "Indexed" at bounding box center [500, 311] width 41 height 15
click at [146, 309] on span "box" at bounding box center [271, 311] width 382 height 21
click at [104, 311] on span "box" at bounding box center [271, 311] width 382 height 21
click at [103, 311] on span "box" at bounding box center [271, 311] width 382 height 21
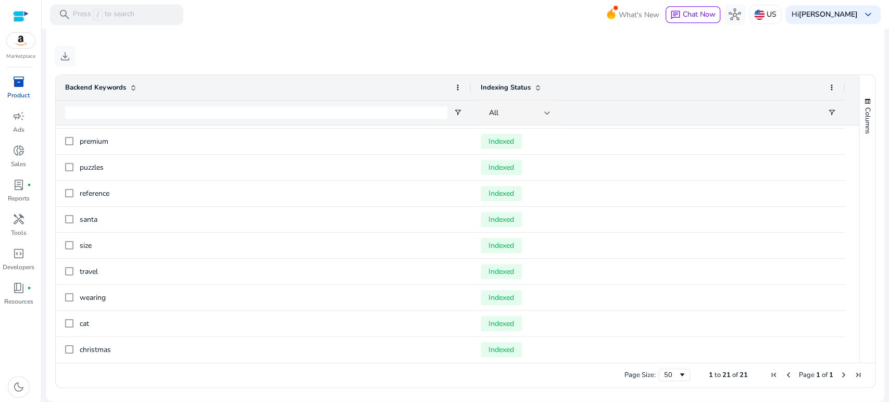
scroll to position [309, 0]
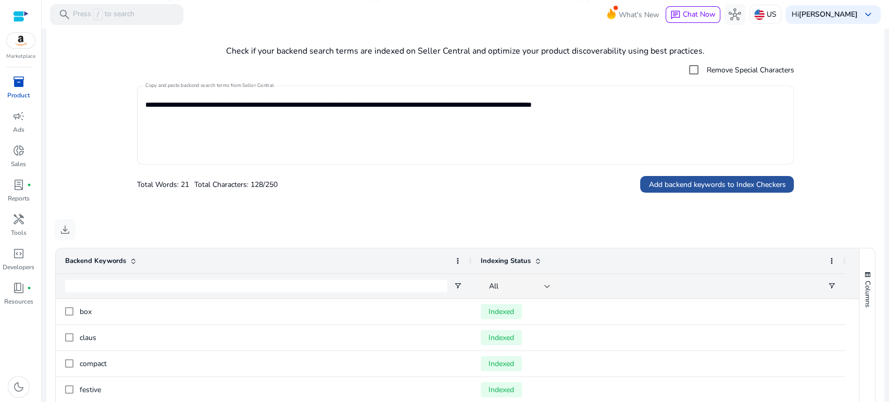
click at [666, 188] on span "Add backend keywords to Index Checkers" at bounding box center [716, 184] width 137 height 11
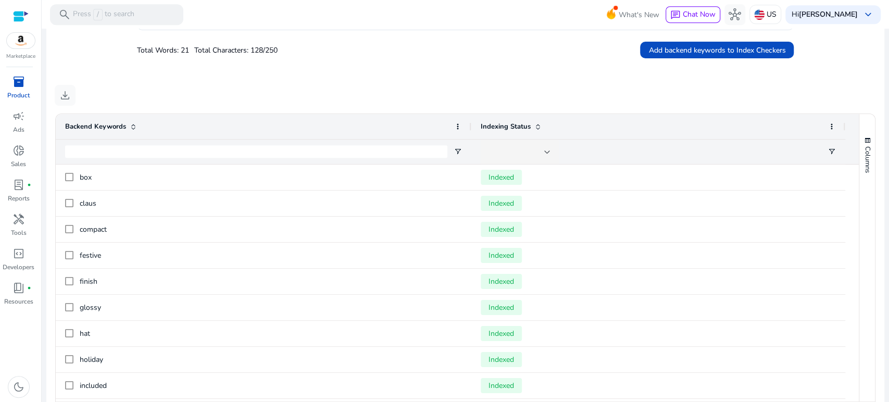
scroll to position [374, 0]
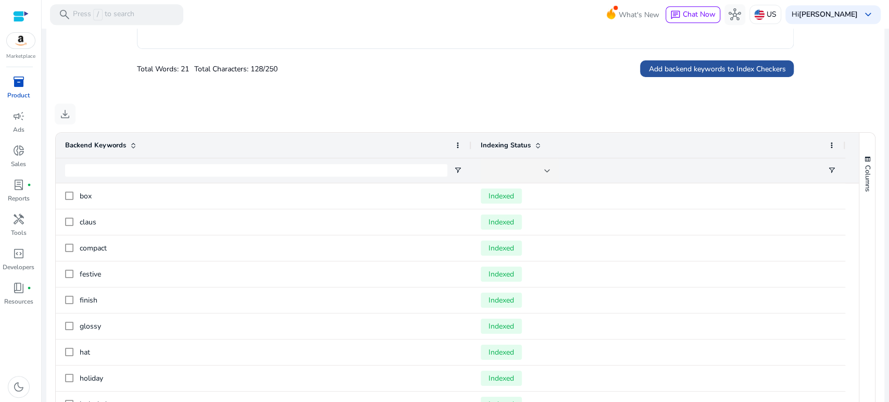
click at [671, 72] on span "Add backend keywords to Index Checkers" at bounding box center [716, 69] width 137 height 11
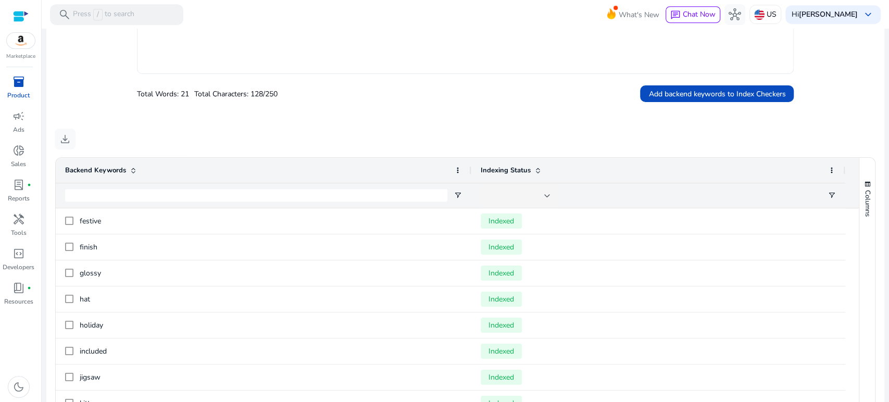
scroll to position [258, 0]
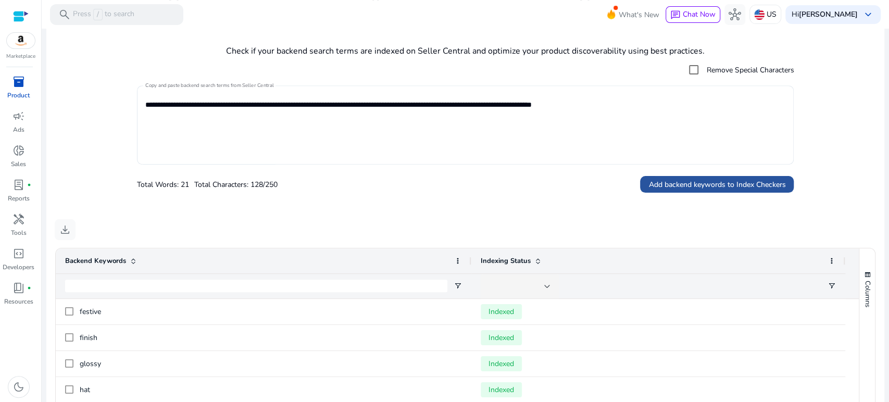
click at [654, 184] on span "Add backend keywords to Index Checkers" at bounding box center [716, 184] width 137 height 11
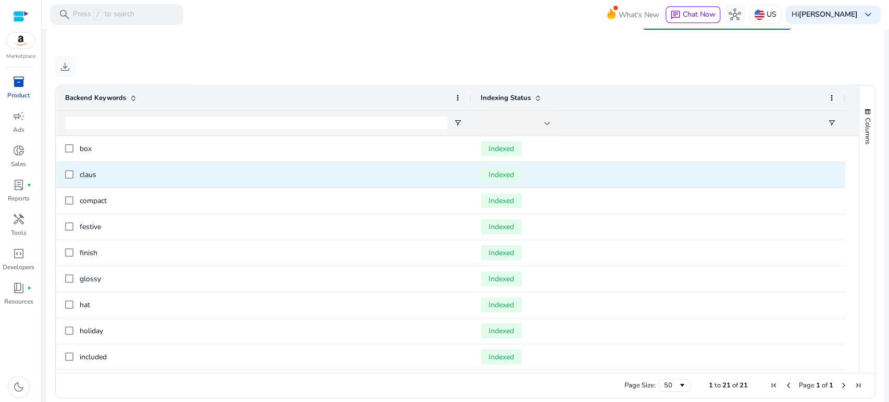
scroll to position [423, 0]
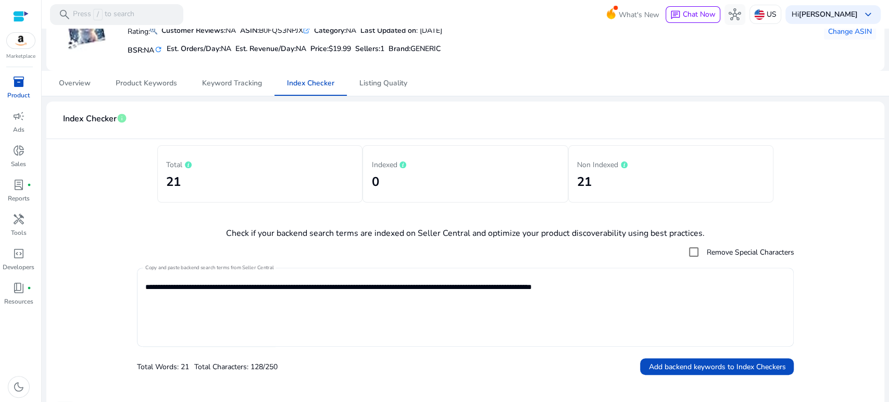
scroll to position [75, 0]
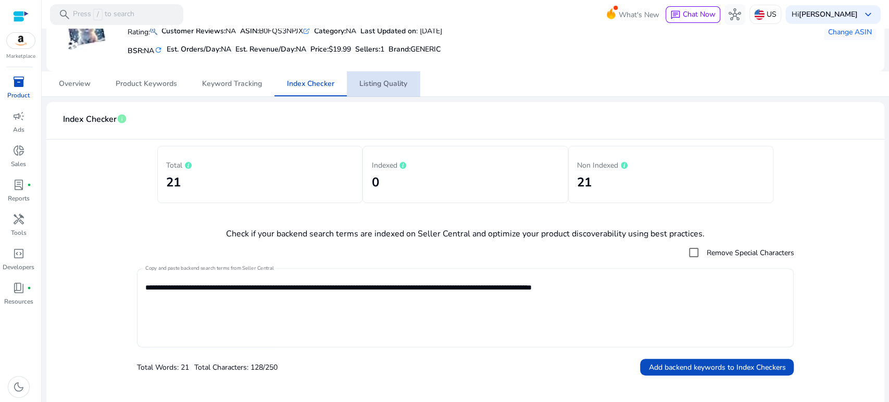
click at [372, 84] on span "Listing Quality" at bounding box center [383, 83] width 48 height 7
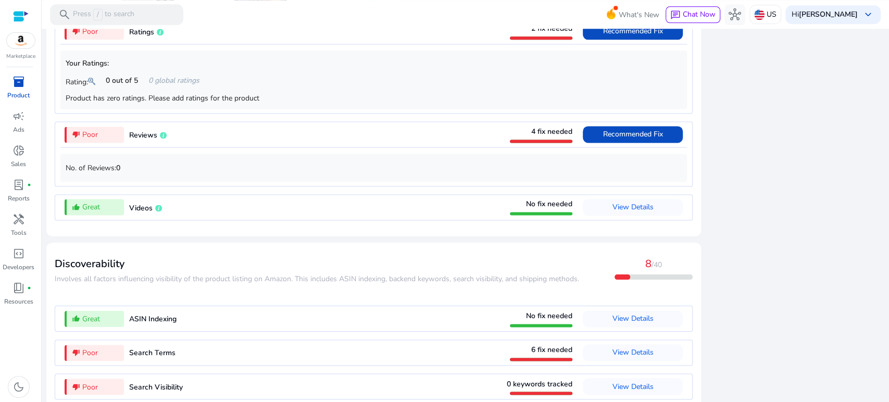
scroll to position [1012, 0]
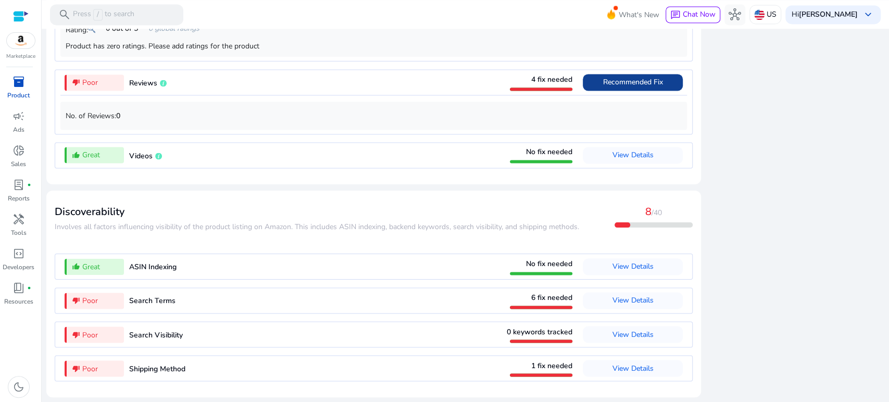
click at [628, 90] on span "Recommended Fix" at bounding box center [633, 82] width 60 height 17
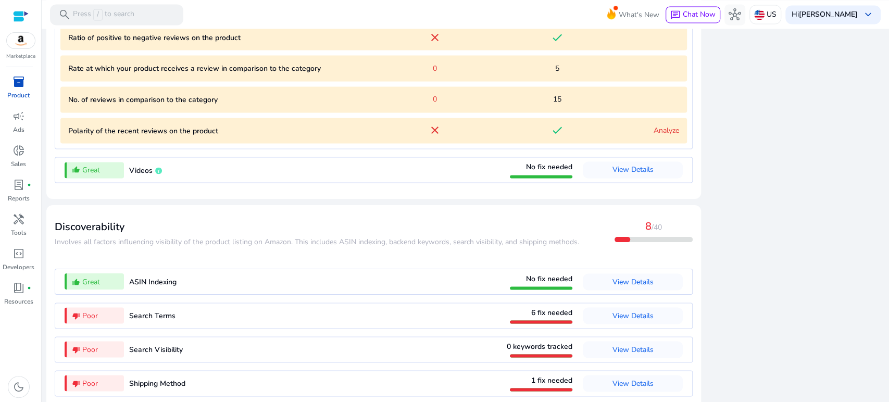
scroll to position [1158, 0]
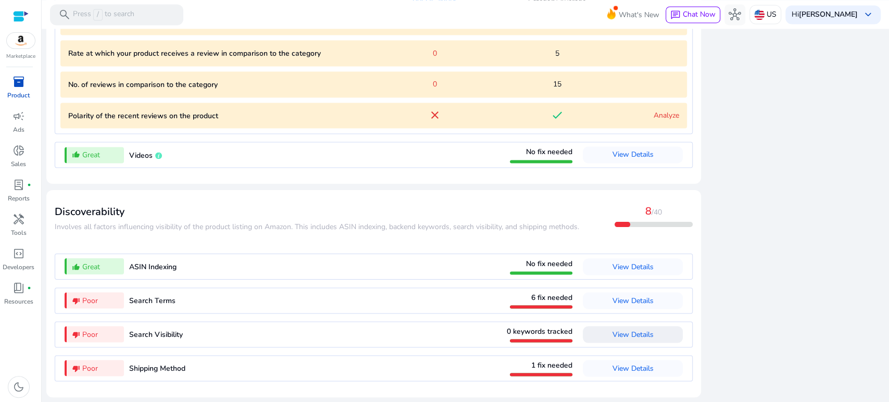
click at [618, 336] on span "View Details" at bounding box center [632, 334] width 41 height 10
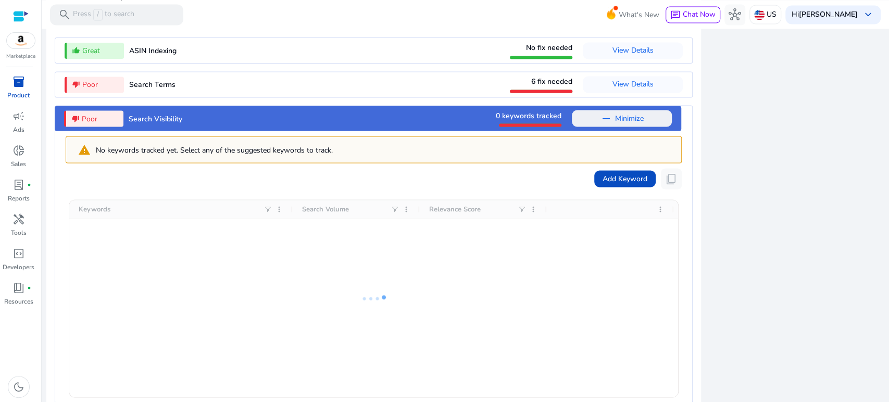
scroll to position [1168, 0]
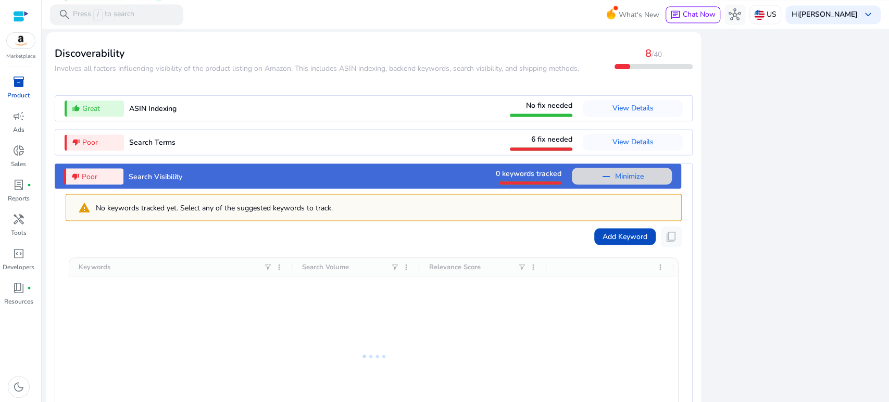
click at [622, 182] on span "Minimize" at bounding box center [629, 176] width 29 height 17
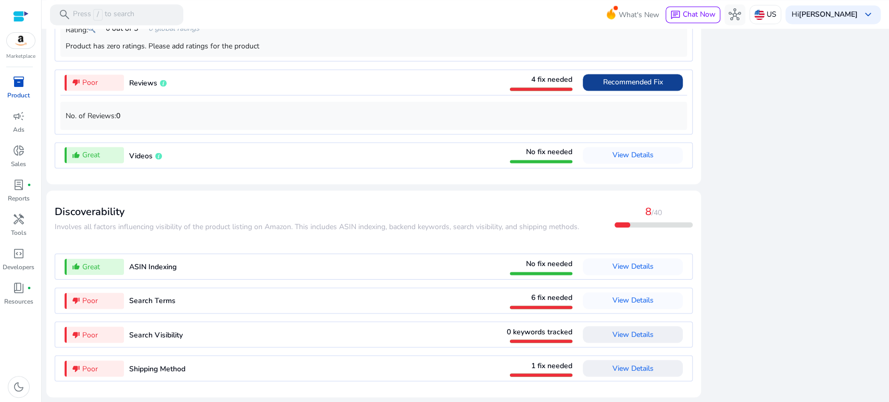
click at [626, 363] on span "View Details" at bounding box center [632, 368] width 41 height 10
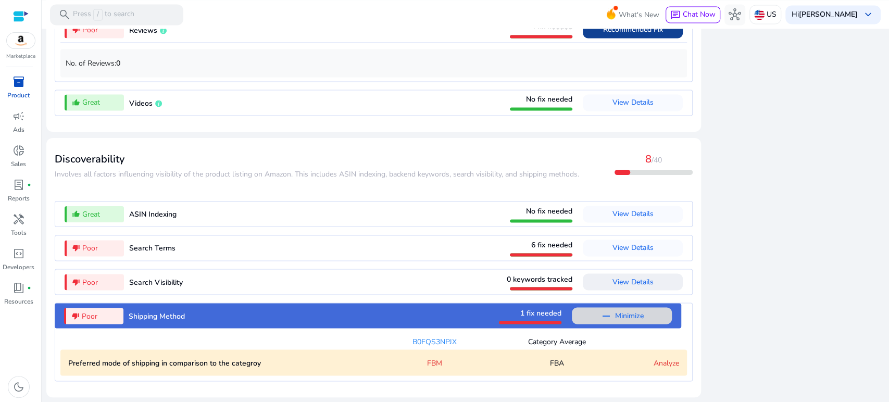
click at [660, 310] on span at bounding box center [622, 315] width 100 height 25
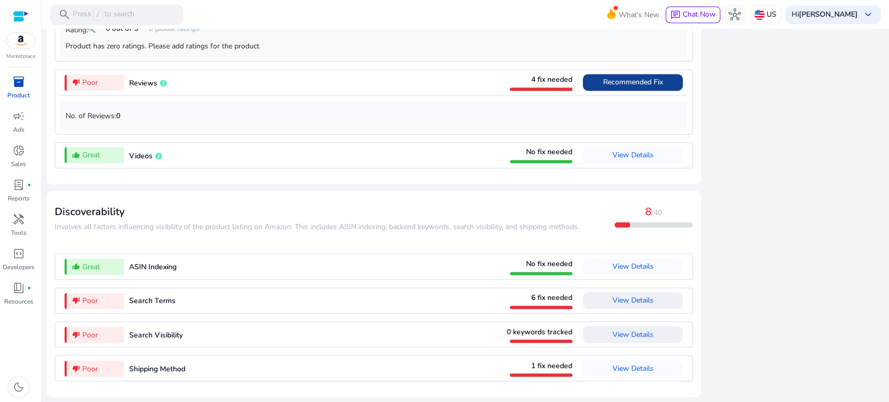
click at [630, 303] on span "View Details" at bounding box center [632, 300] width 41 height 10
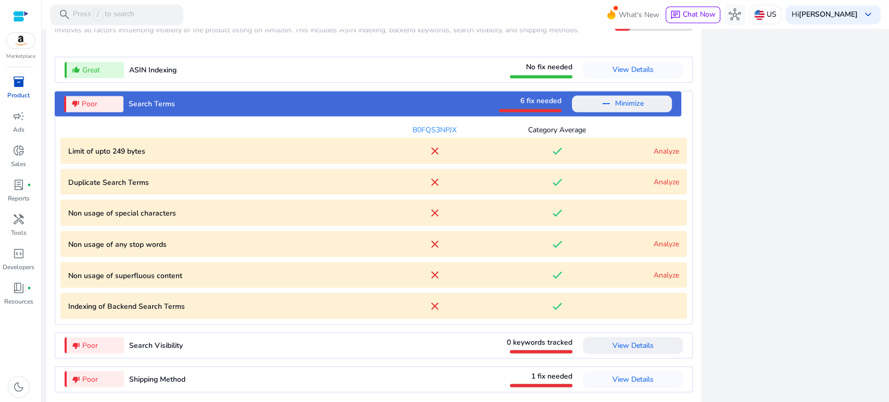
scroll to position [1220, 0]
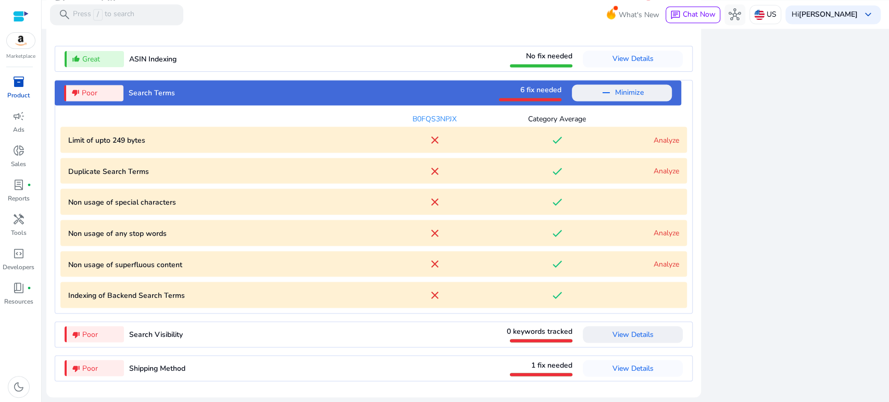
click at [655, 140] on link "Analyze" at bounding box center [666, 140] width 26 height 10
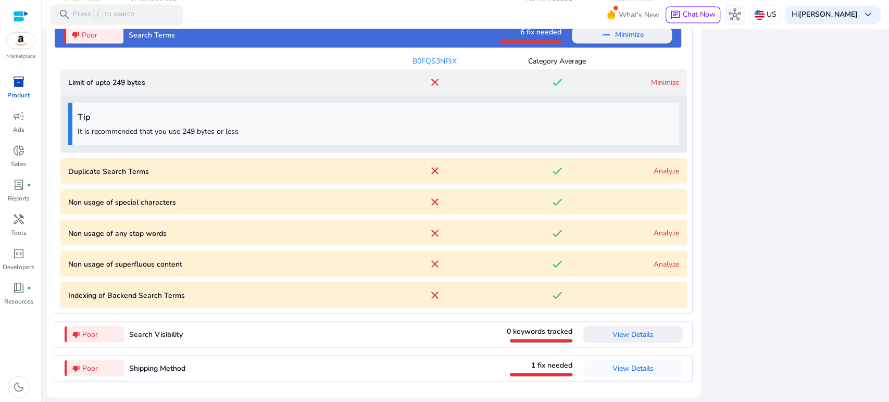
scroll to position [1277, 0]
click at [655, 140] on div "Limit of upto 249 bytes close done Minimize Tip It is recommended that you use …" at bounding box center [373, 110] width 626 height 83
click at [653, 92] on bytes "Limit of upto 249 bytes close done Minimize" at bounding box center [373, 82] width 626 height 26
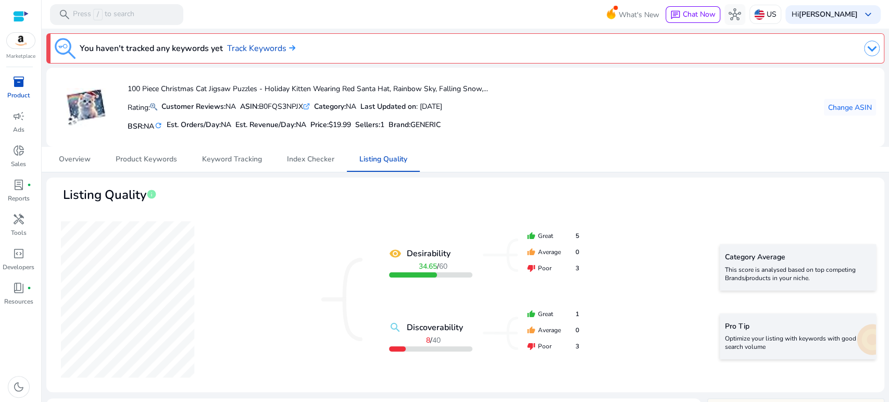
scroll to position [1220, 0]
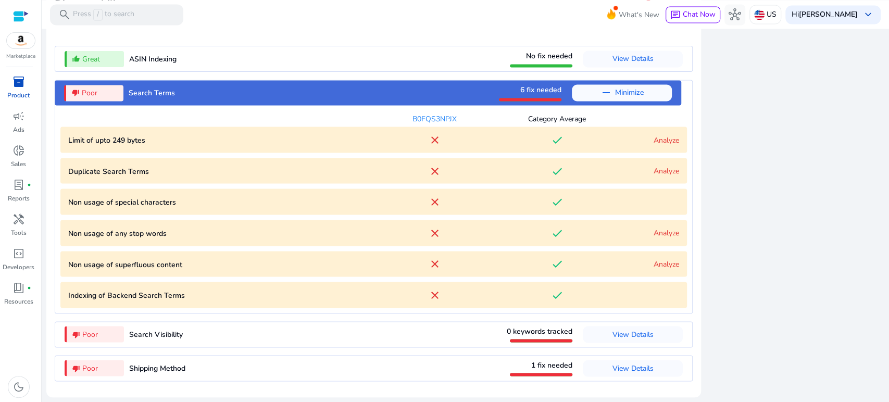
click at [20, 88] on span "inventory_2" at bounding box center [18, 81] width 12 height 12
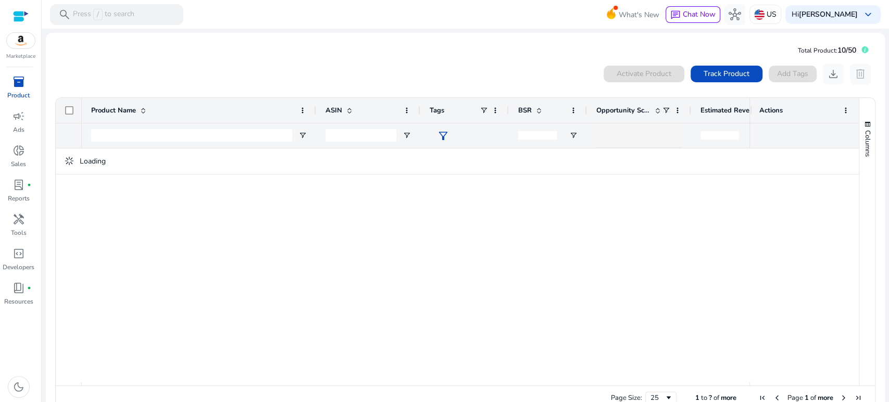
click at [339, 66] on div "Activate Product Track Product Add Tags download delete" at bounding box center [465, 74] width 821 height 21
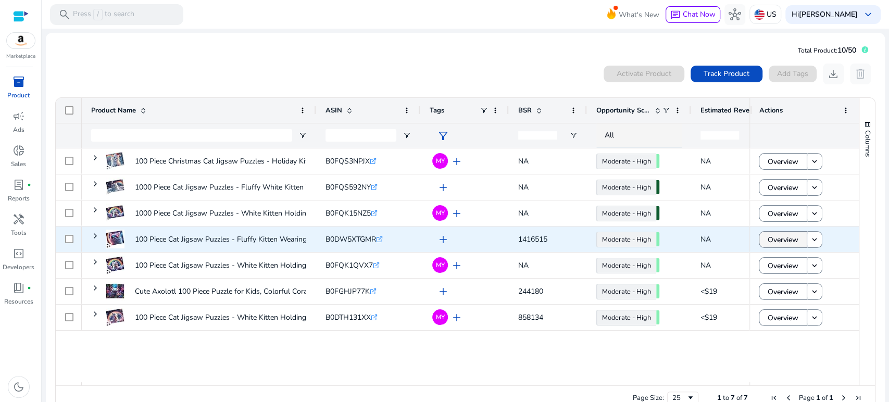
click at [785, 242] on span "Overview" at bounding box center [782, 239] width 31 height 21
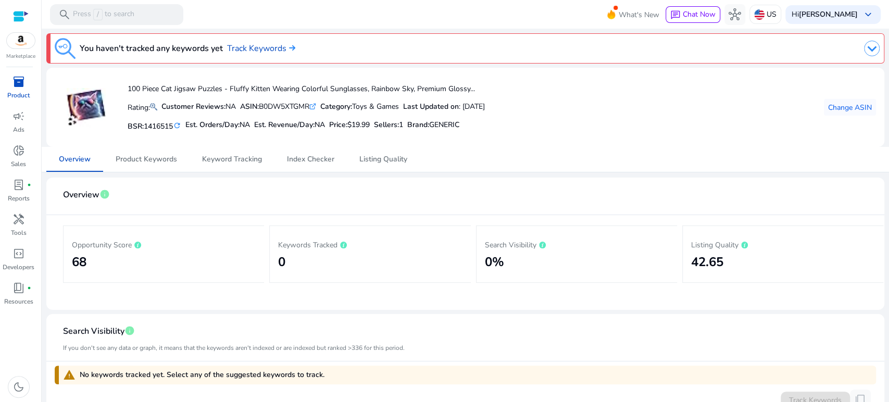
click at [709, 250] on p "Listing Quality" at bounding box center [783, 244] width 184 height 12
click at [396, 156] on span "Listing Quality" at bounding box center [383, 159] width 48 height 7
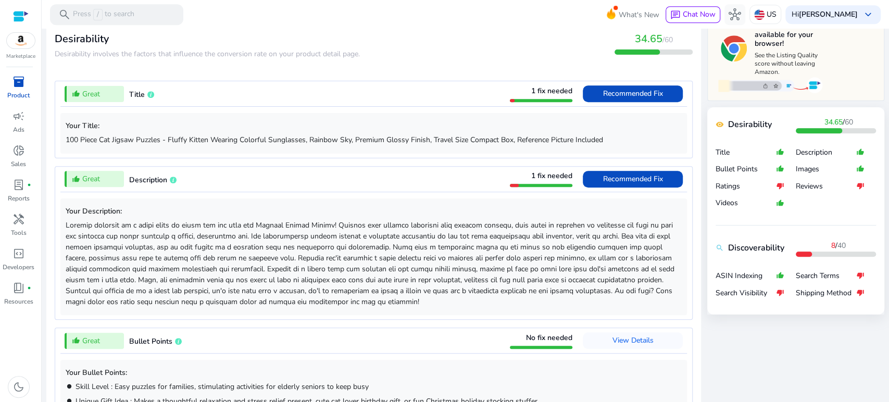
scroll to position [1012, 0]
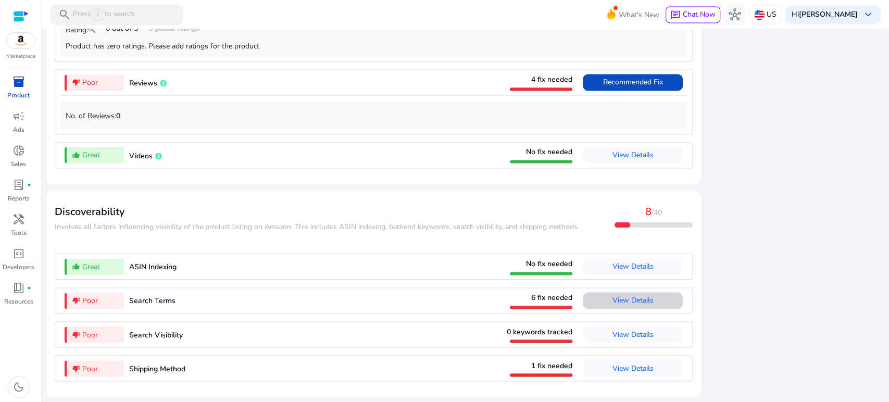
click at [632, 291] on span at bounding box center [632, 300] width 100 height 25
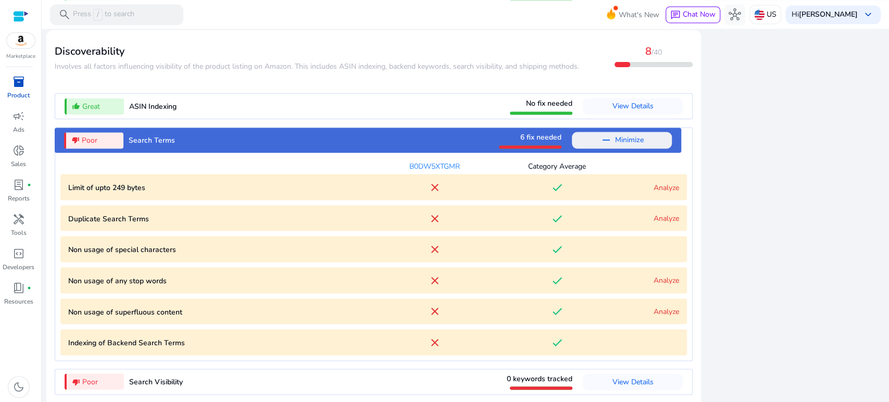
click at [631, 291] on app-lqi-parameter-table "B0DW5XTGMR Category Average Limit of upto 249 bytes close done Analyze Duplicat…" at bounding box center [373, 254] width 626 height 202
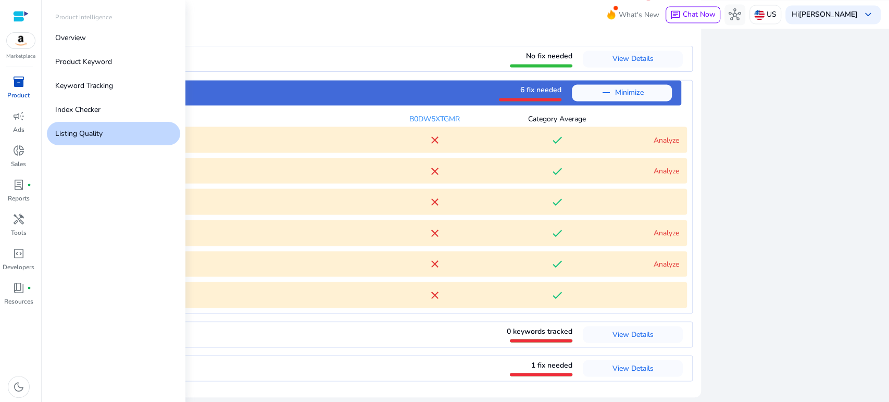
click at [6, 86] on div "inventory_2" at bounding box center [18, 81] width 29 height 17
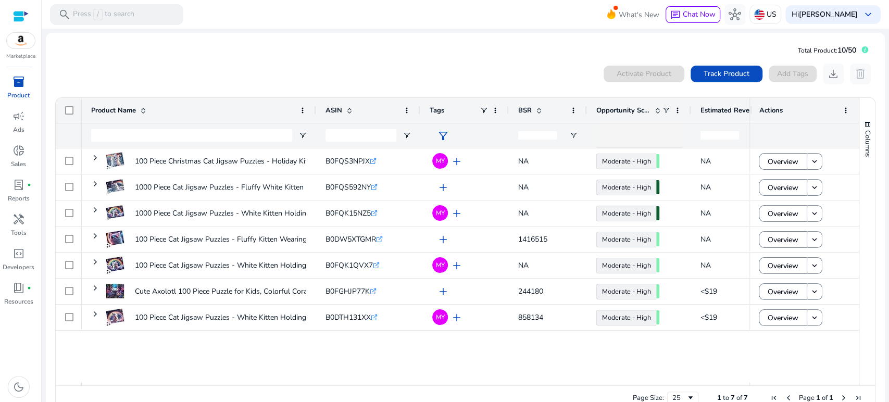
click at [397, 48] on mat-card "Total Product: 10/50 0 products selected Activate Product Track Product Add Tag…" at bounding box center [465, 229] width 839 height 392
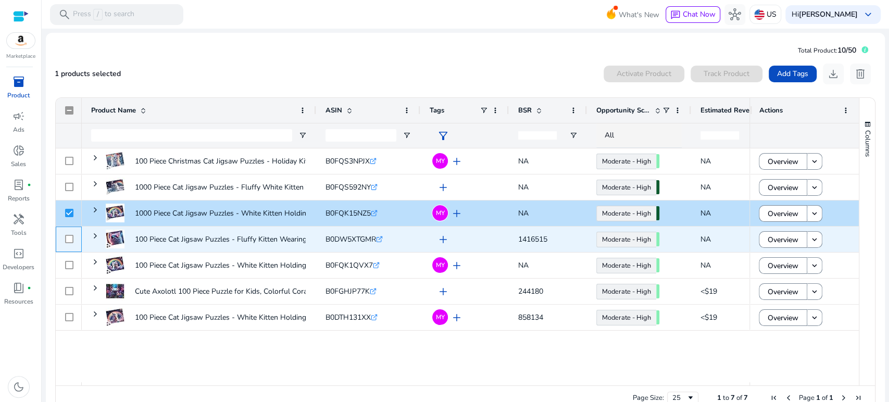
click at [67, 233] on div at bounding box center [69, 239] width 8 height 21
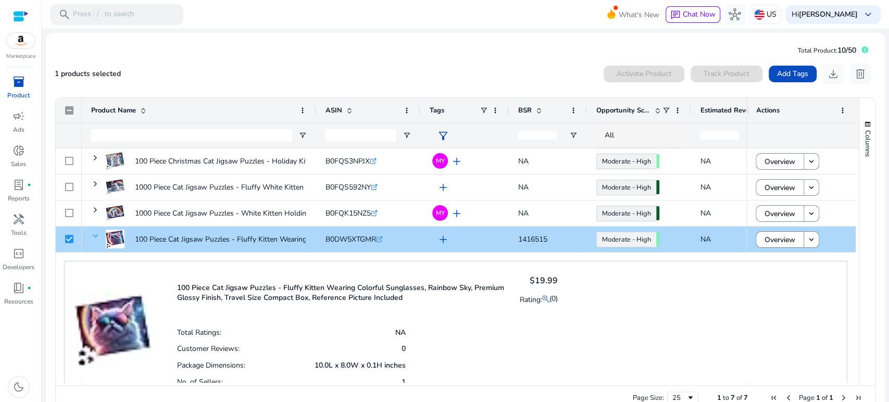
click at [92, 233] on span at bounding box center [95, 236] width 8 height 8
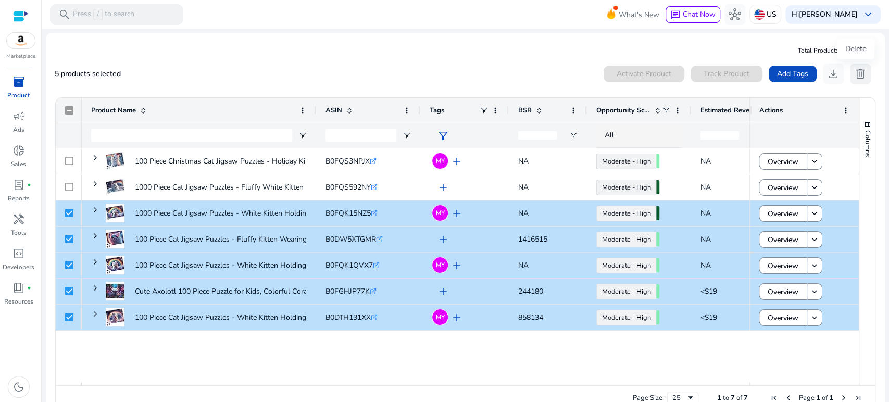
click at [858, 74] on span "delete" at bounding box center [860, 74] width 12 height 12
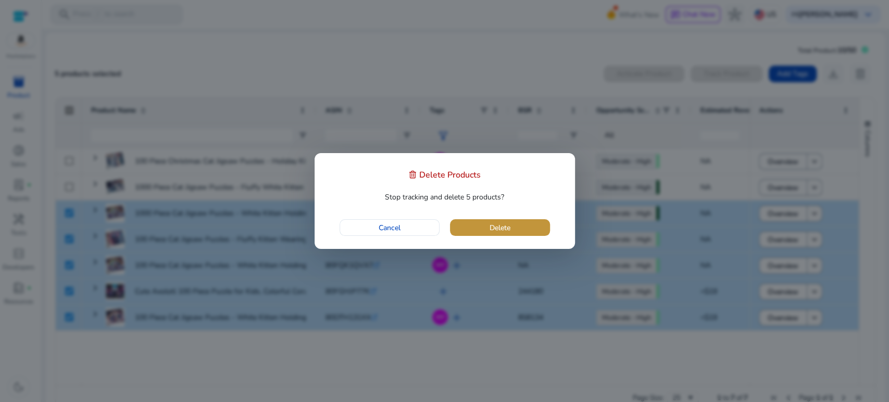
click at [518, 224] on span "button" at bounding box center [500, 227] width 100 height 25
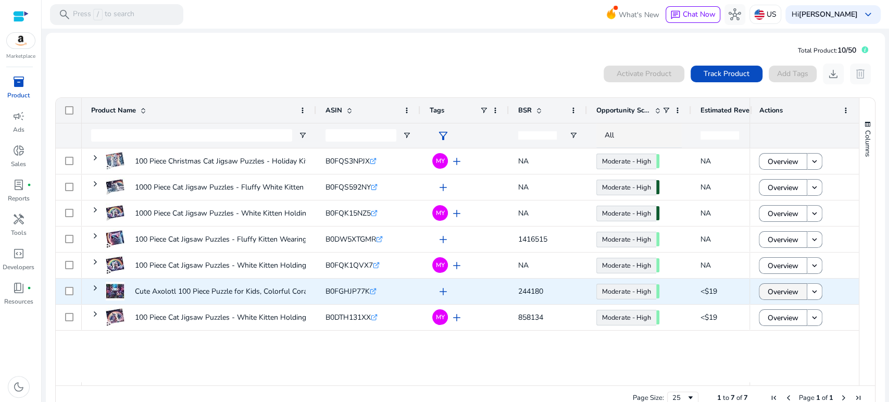
click at [780, 289] on span "Overview" at bounding box center [782, 291] width 31 height 21
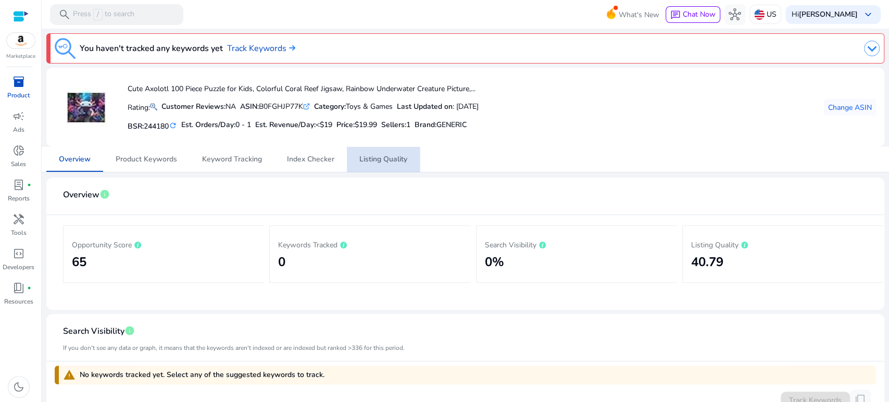
click at [391, 153] on span "Listing Quality" at bounding box center [383, 159] width 48 height 25
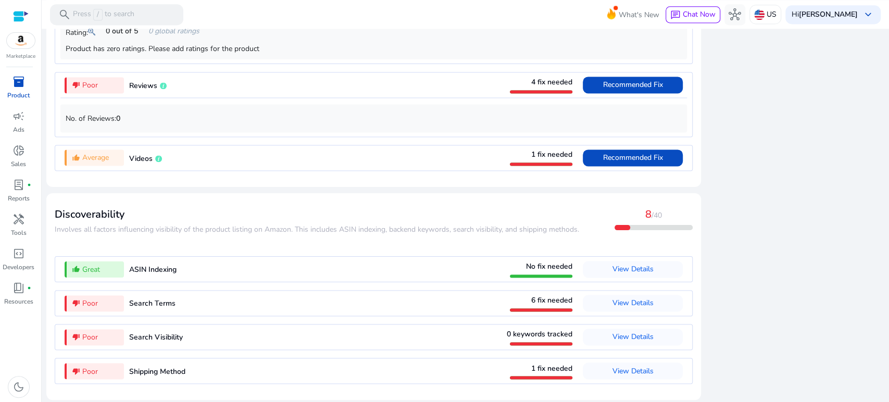
scroll to position [991, 0]
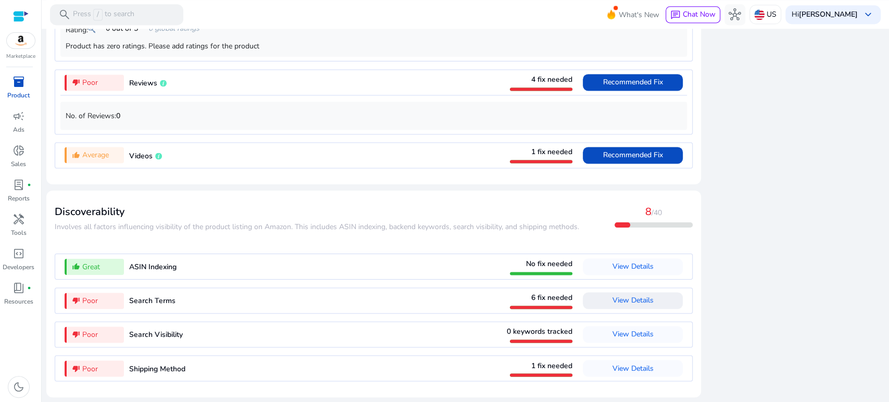
click at [612, 304] on span "View Details" at bounding box center [632, 300] width 41 height 10
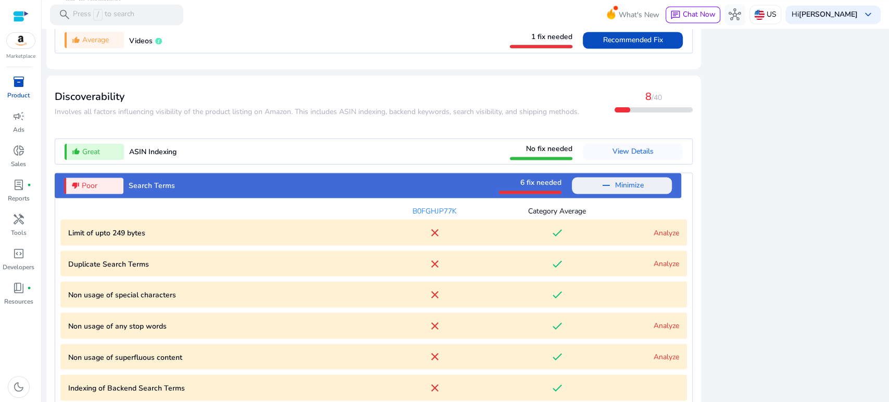
scroll to position [1198, 0]
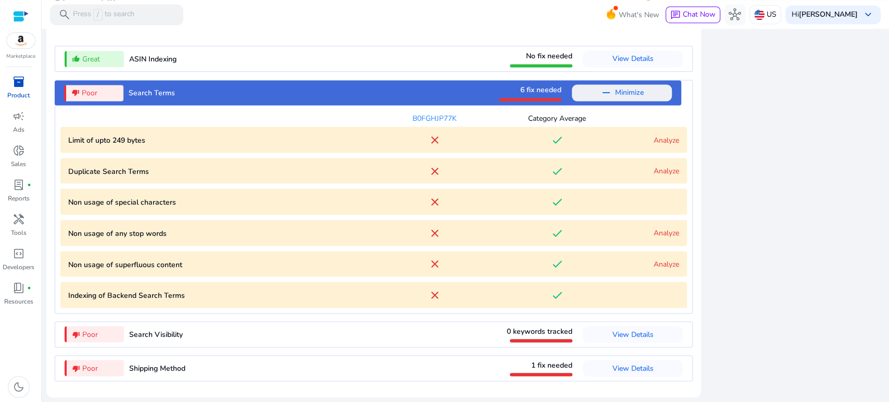
click at [17, 87] on span "inventory_2" at bounding box center [18, 81] width 12 height 12
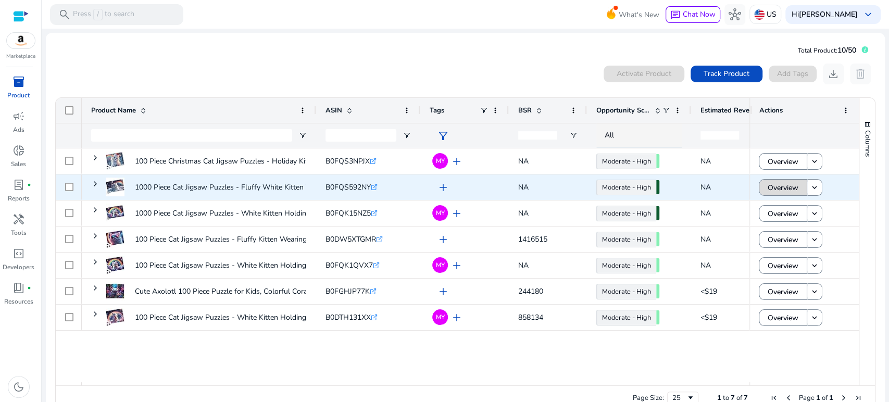
click at [781, 188] on span "Overview" at bounding box center [782, 187] width 31 height 21
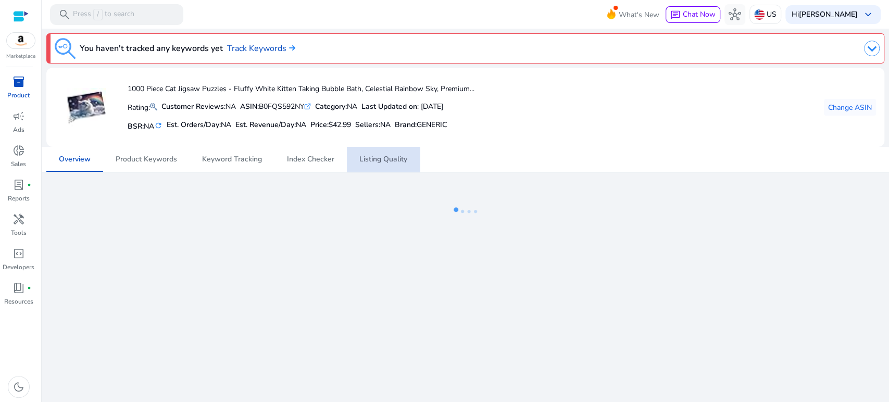
click at [376, 161] on span "Listing Quality" at bounding box center [383, 159] width 48 height 7
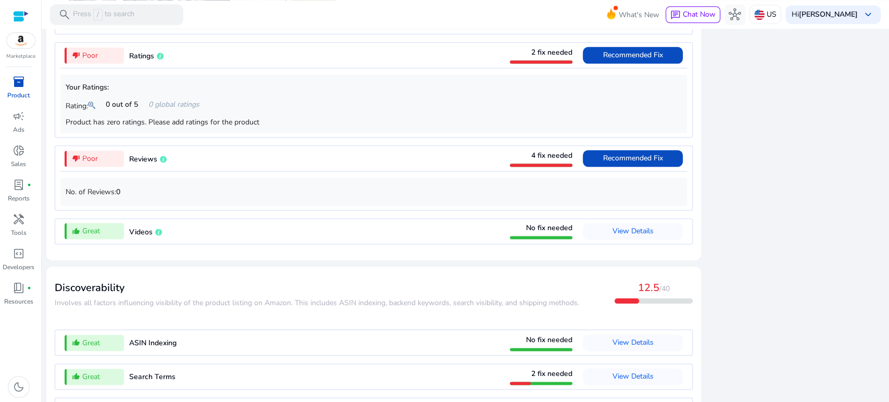
scroll to position [1012, 0]
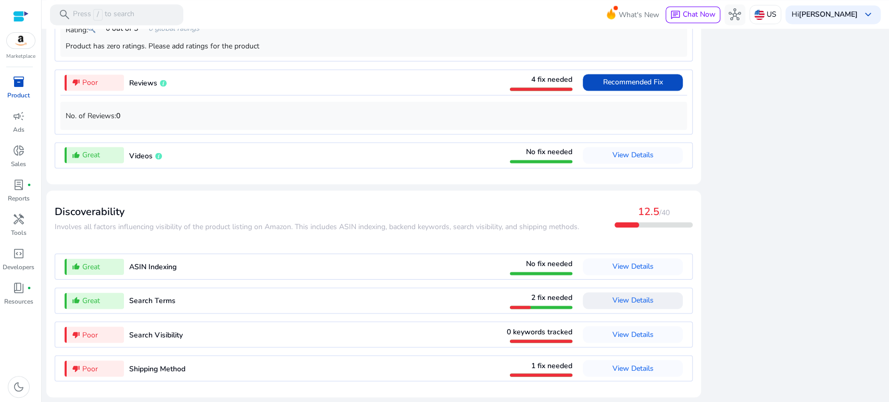
click at [617, 300] on span "View Details" at bounding box center [632, 300] width 41 height 10
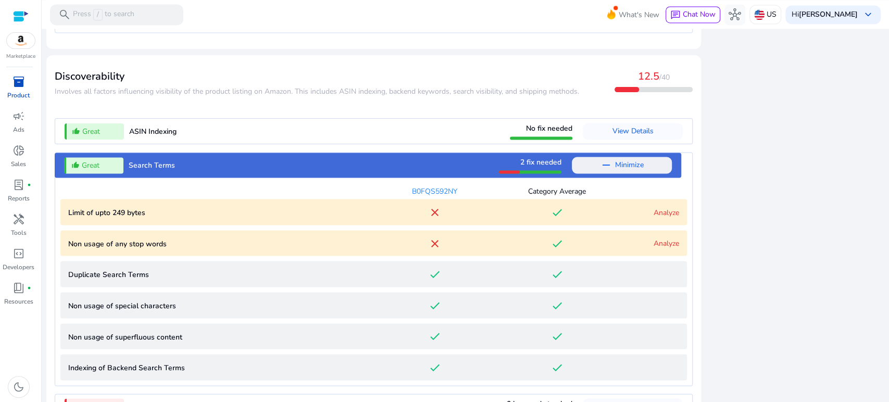
scroll to position [1220, 0]
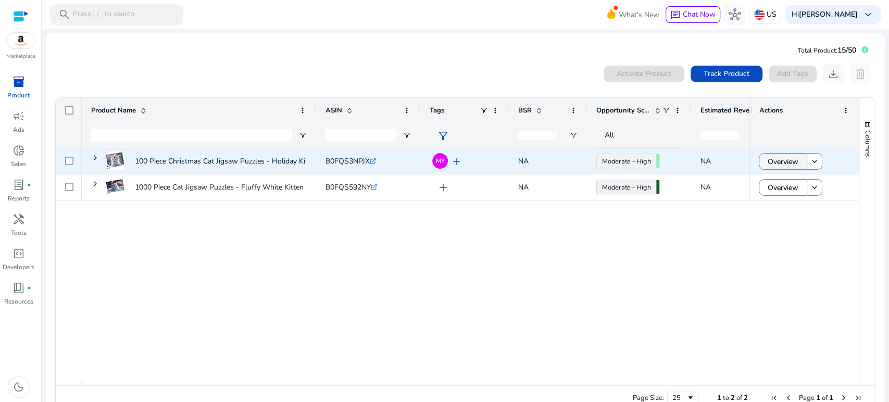
click at [788, 159] on span "Overview" at bounding box center [782, 161] width 31 height 21
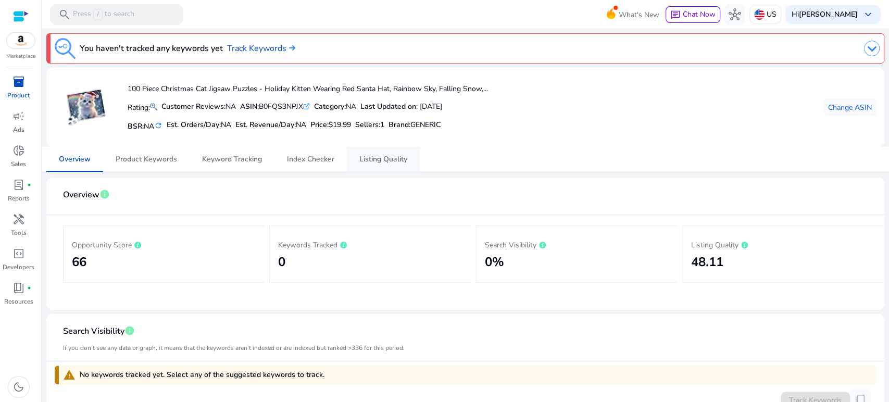
click at [370, 152] on span "Listing Quality" at bounding box center [383, 159] width 48 height 25
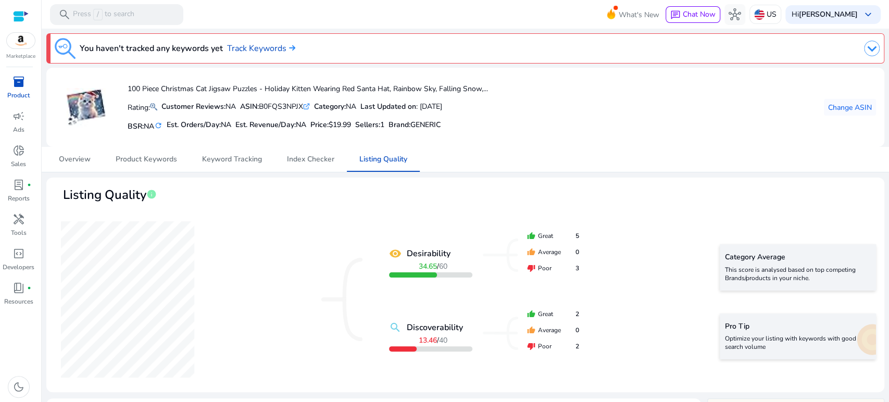
click at [871, 48] on img at bounding box center [872, 49] width 16 height 16
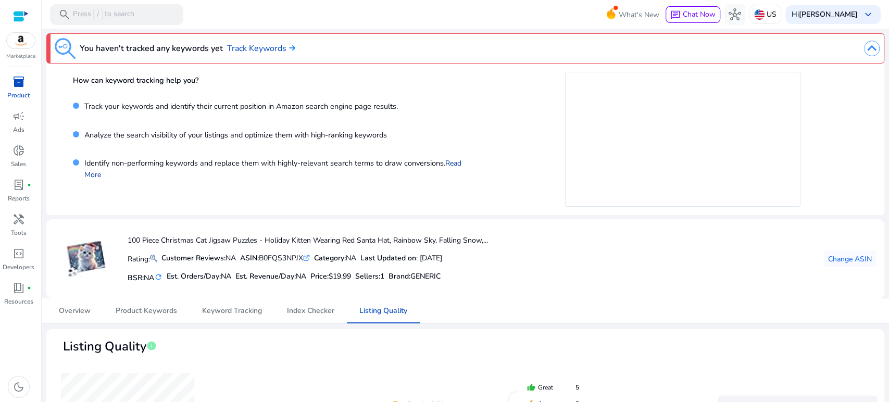
click at [451, 166] on link "Read More" at bounding box center [272, 168] width 377 height 21
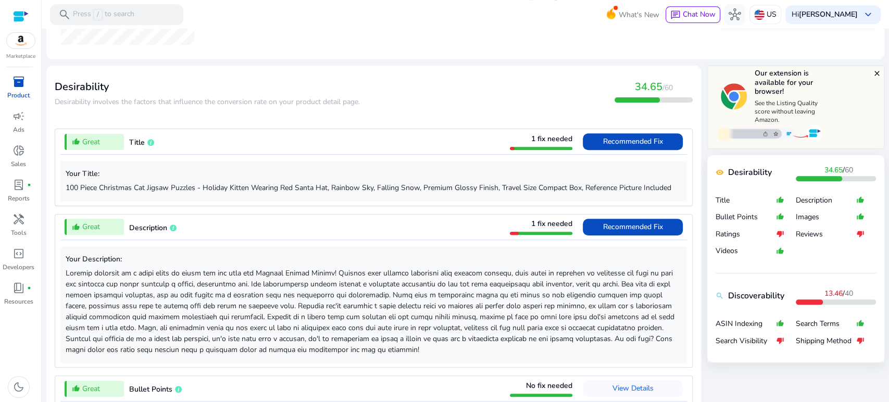
scroll to position [1163, 0]
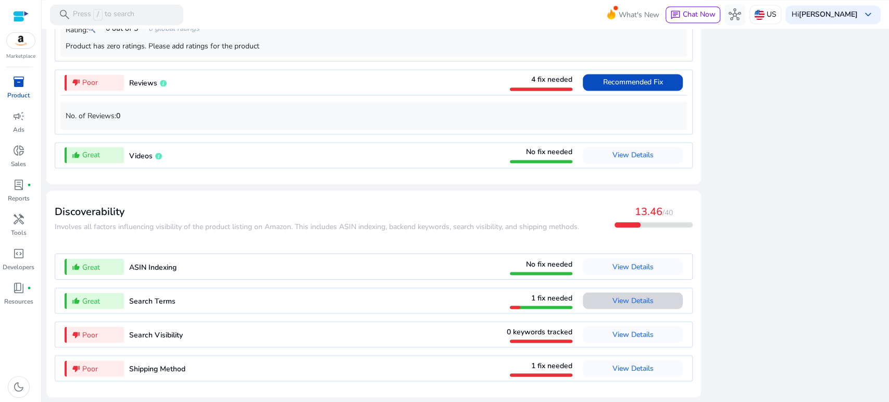
click at [643, 306] on span "View Details" at bounding box center [632, 300] width 41 height 17
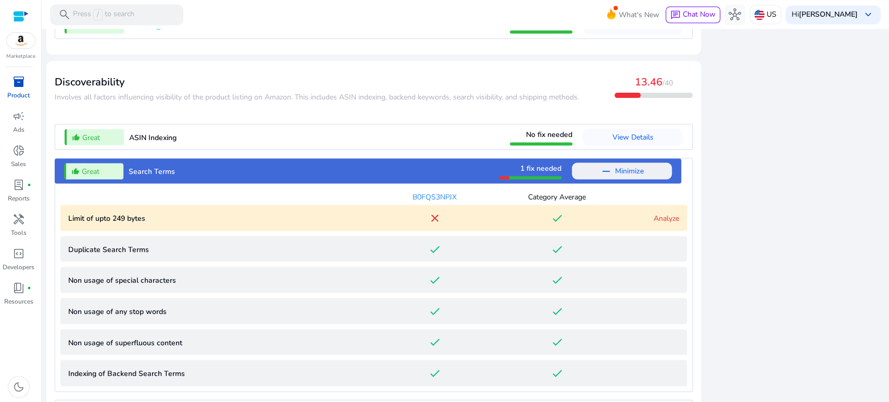
scroll to position [1371, 0]
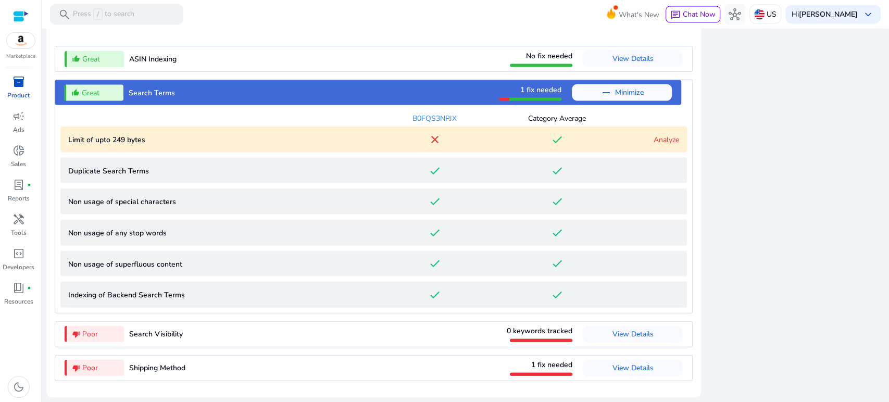
click at [655, 140] on link "Analyze" at bounding box center [666, 140] width 26 height 10
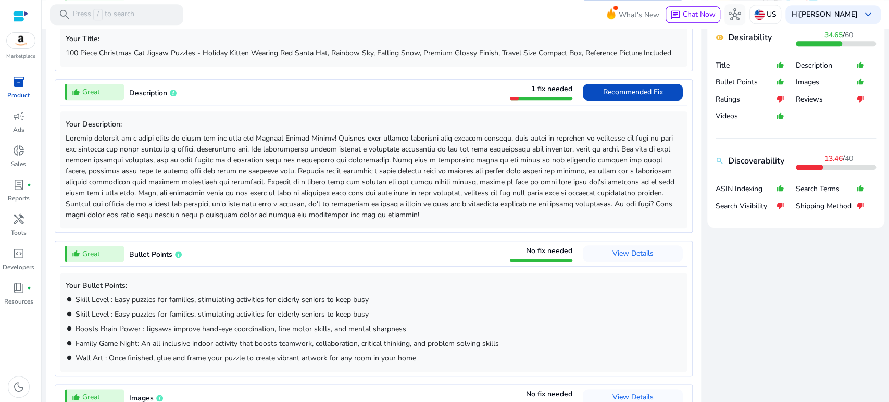
scroll to position [503, 0]
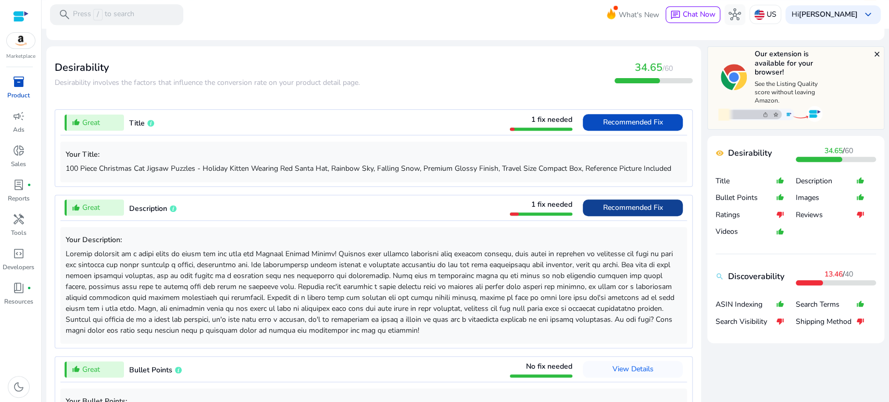
click at [625, 204] on span "Recommended Fix" at bounding box center [633, 207] width 60 height 10
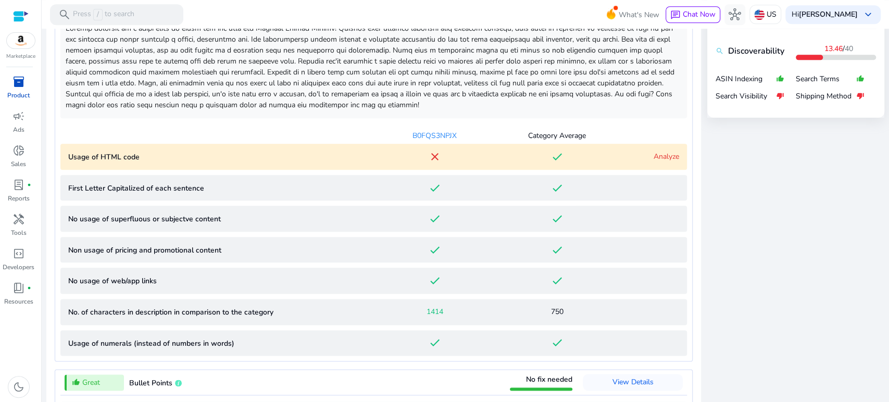
scroll to position [670, 0]
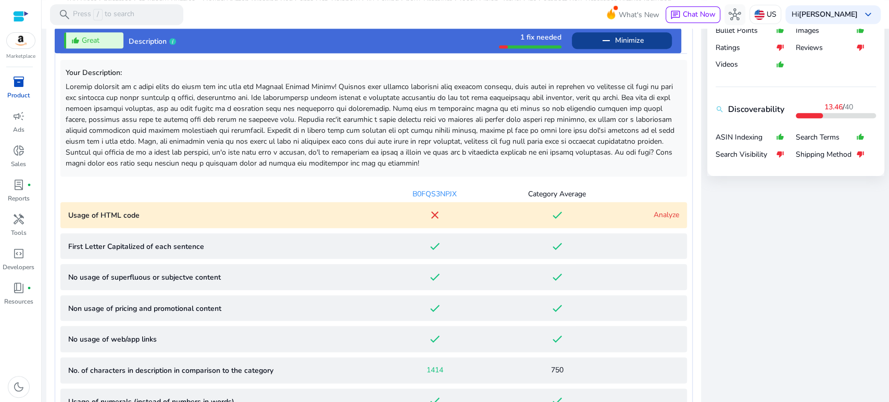
click at [676, 215] on "Usage of HTML code close done Analyze" at bounding box center [373, 215] width 626 height 26
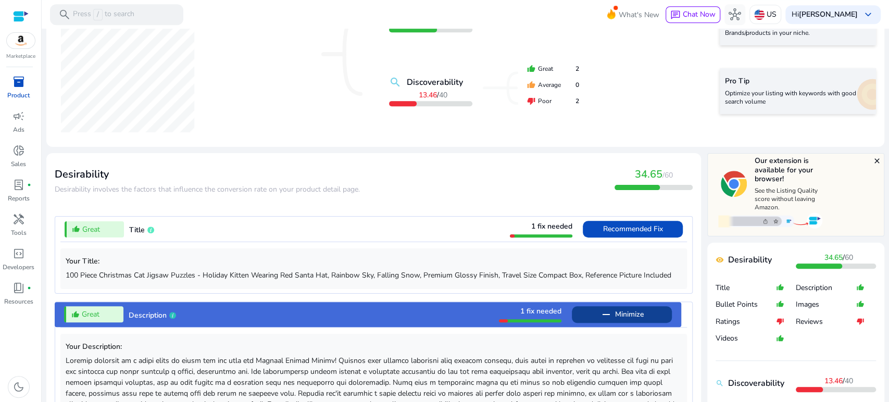
scroll to position [0, 0]
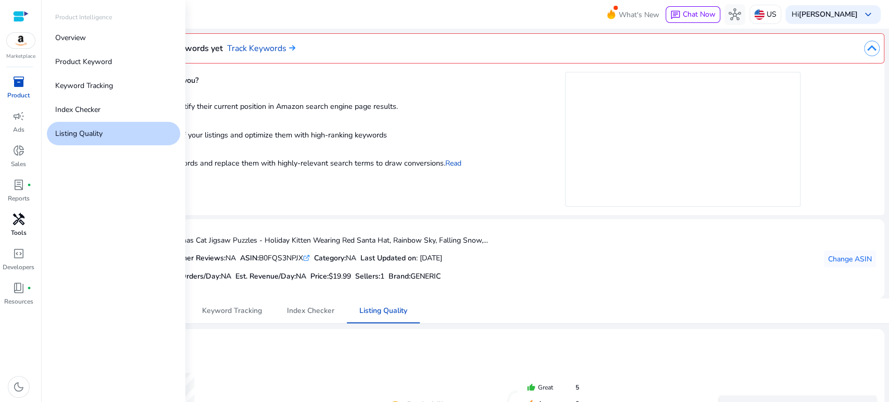
click at [24, 217] on span "handyman" at bounding box center [18, 219] width 12 height 12
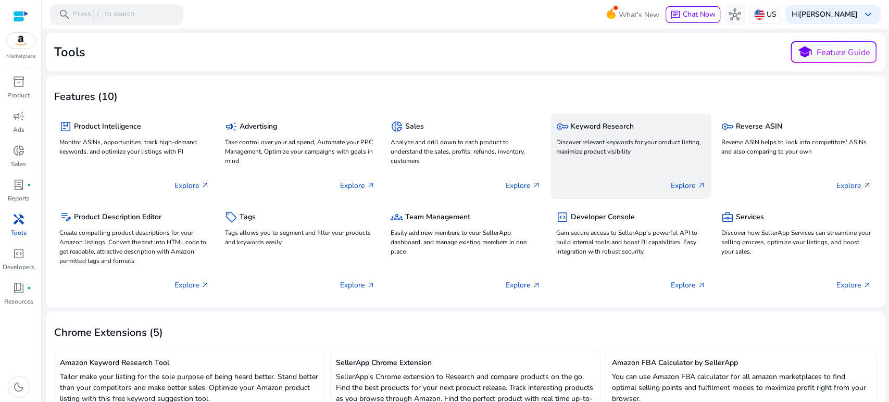
click at [574, 144] on p "Discover relevant keywords for your product listing, maximize product visibility" at bounding box center [630, 146] width 150 height 19
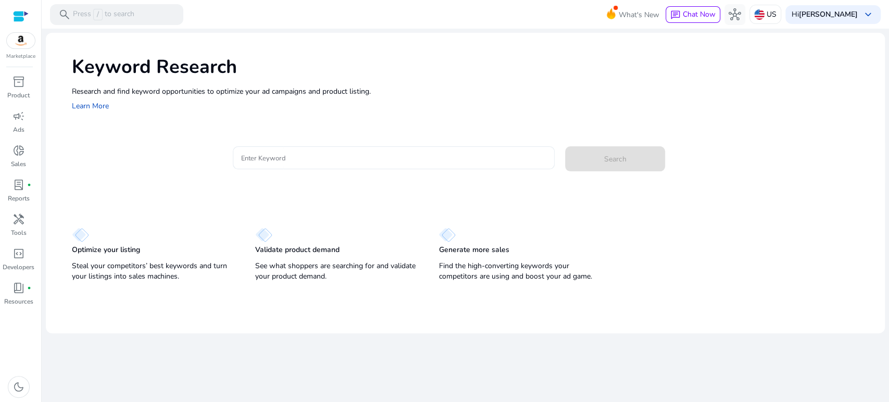
click at [391, 160] on input "Enter Keyword" at bounding box center [393, 157] width 305 height 11
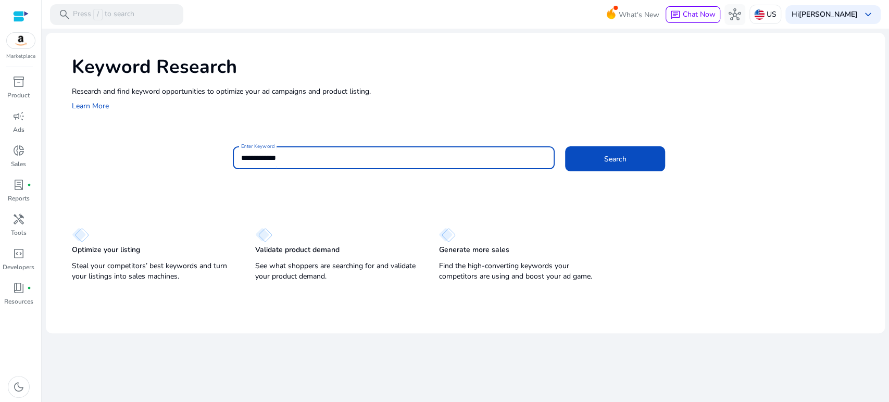
click at [565, 146] on button "Search" at bounding box center [615, 158] width 100 height 25
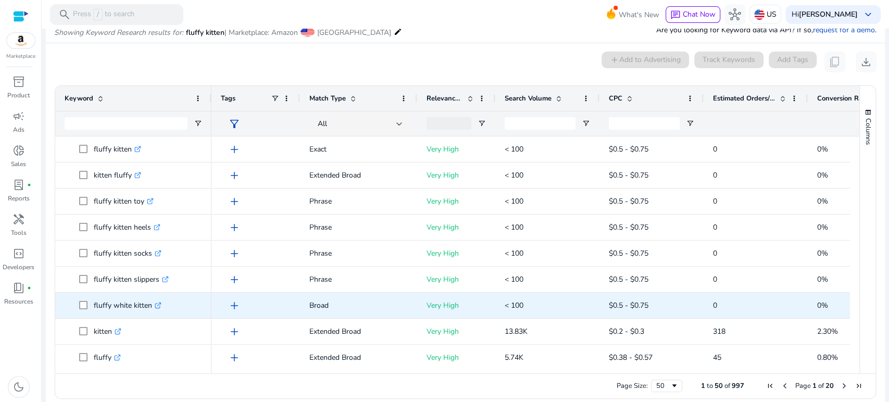
click at [157, 306] on icon ".st0{fill:#2c8af8}" at bounding box center [158, 305] width 7 height 7
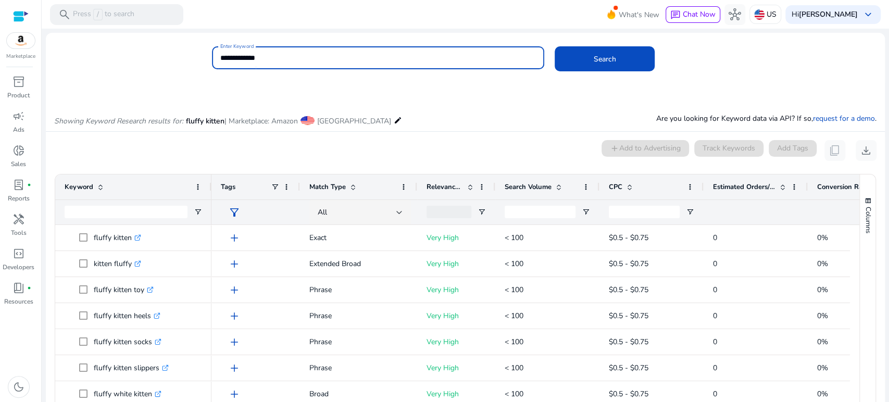
drag, startPoint x: 255, startPoint y: 58, endPoint x: 201, endPoint y: 60, distance: 53.7
click at [201, 60] on div "**********" at bounding box center [461, 63] width 830 height 34
click at [554, 46] on button "Search" at bounding box center [604, 58] width 100 height 25
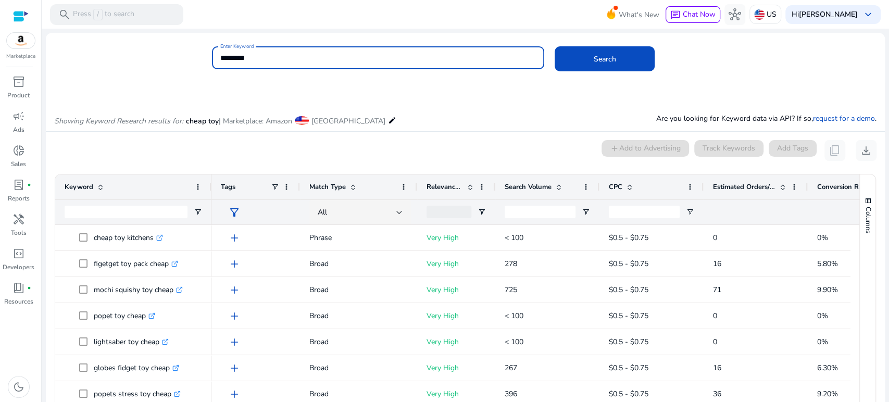
drag, startPoint x: 291, startPoint y: 58, endPoint x: 172, endPoint y: 61, distance: 119.2
click at [172, 61] on div "Enter Keyword ********* Search" at bounding box center [461, 63] width 830 height 34
type input "*********"
click at [554, 46] on button "Search" at bounding box center [604, 58] width 100 height 25
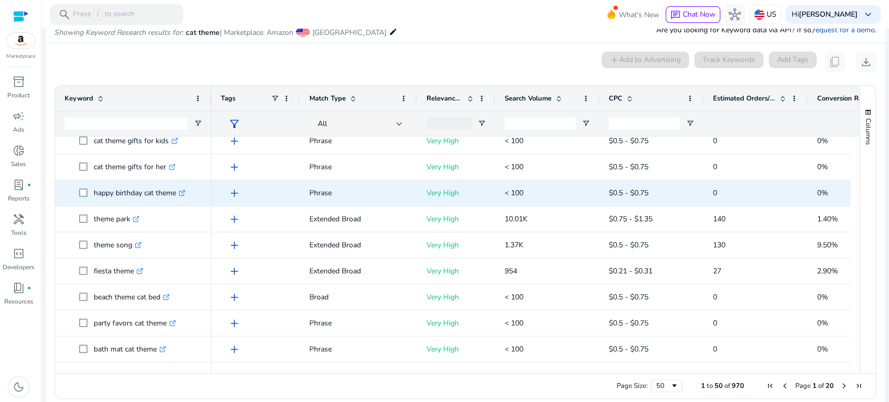
scroll to position [694, 0]
